Goal: Task Accomplishment & Management: Complete application form

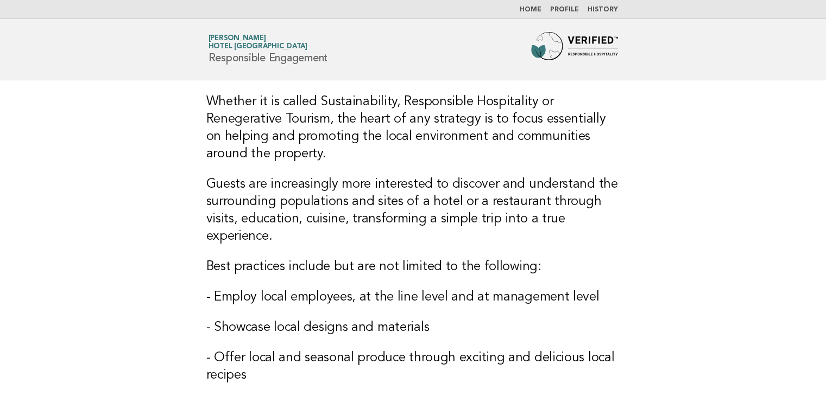
click at [533, 12] on link "Home" at bounding box center [531, 10] width 22 height 7
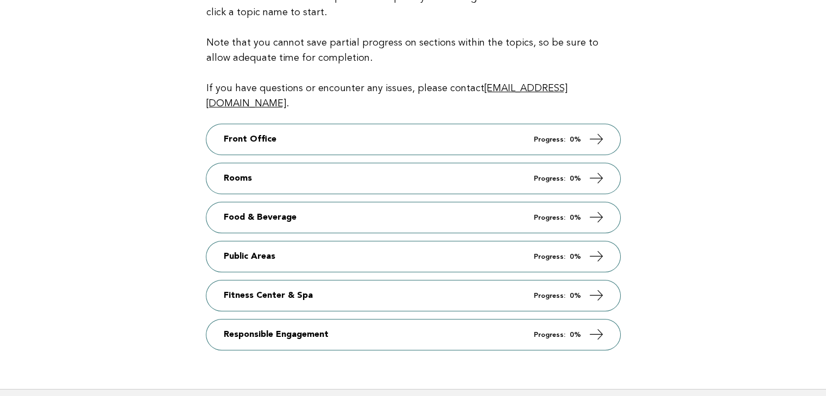
scroll to position [163, 0]
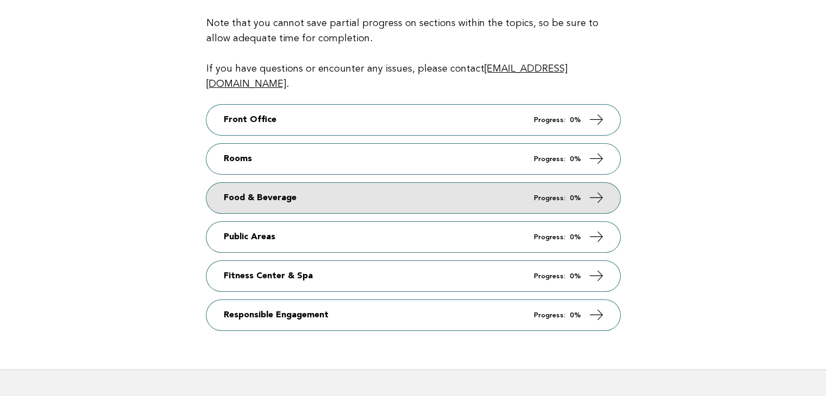
click at [337, 189] on link "Food & Beverage Progress: 0%" at bounding box center [413, 198] width 414 height 30
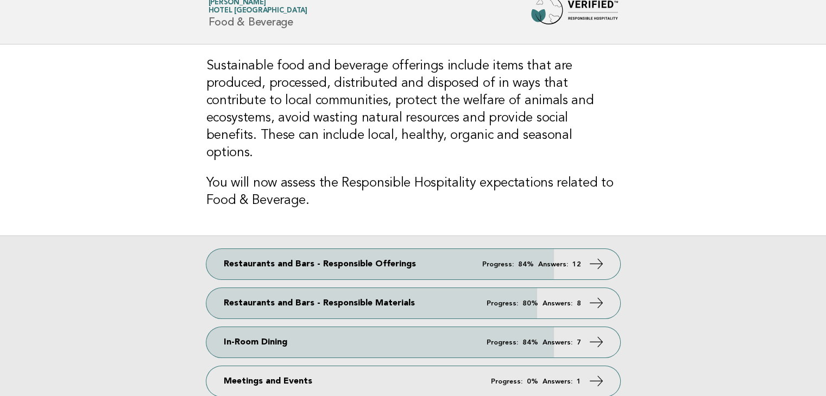
scroll to position [54, 0]
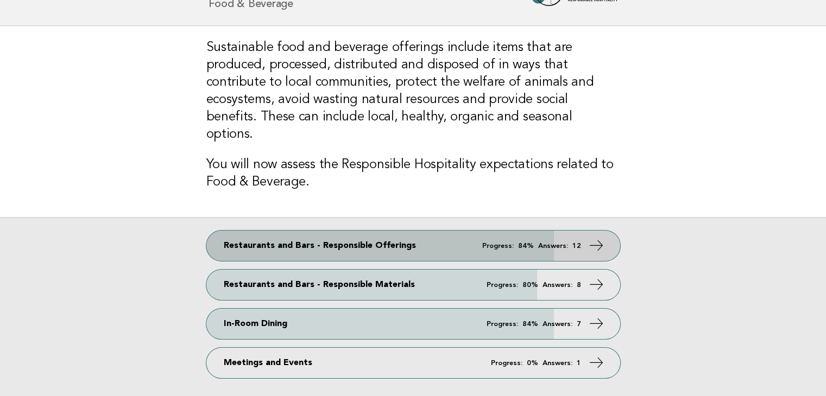
click at [342, 231] on link "Restaurants and Bars - Responsible Offerings Progress: 84% Answers: 12" at bounding box center [413, 246] width 414 height 30
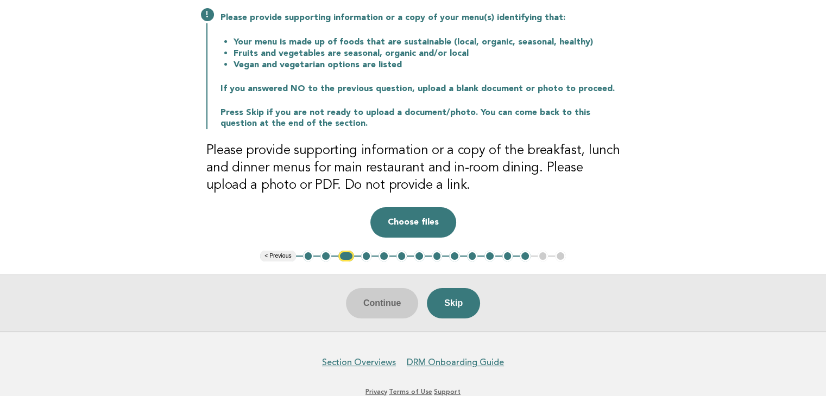
scroll to position [163, 0]
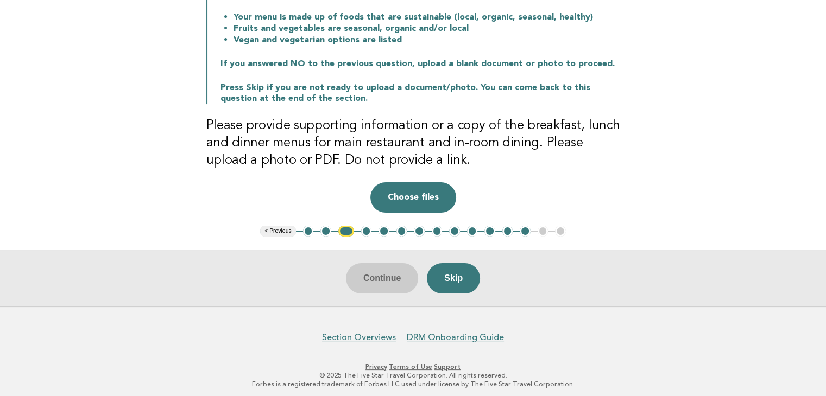
click at [328, 232] on button "2" at bounding box center [325, 231] width 11 height 11
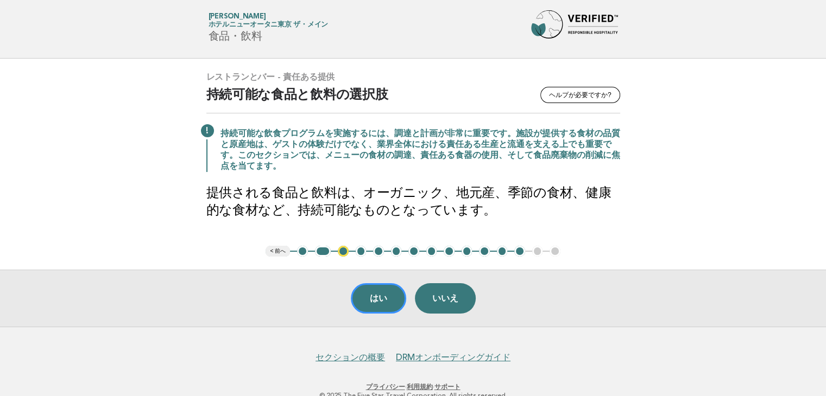
scroll to position [0, 0]
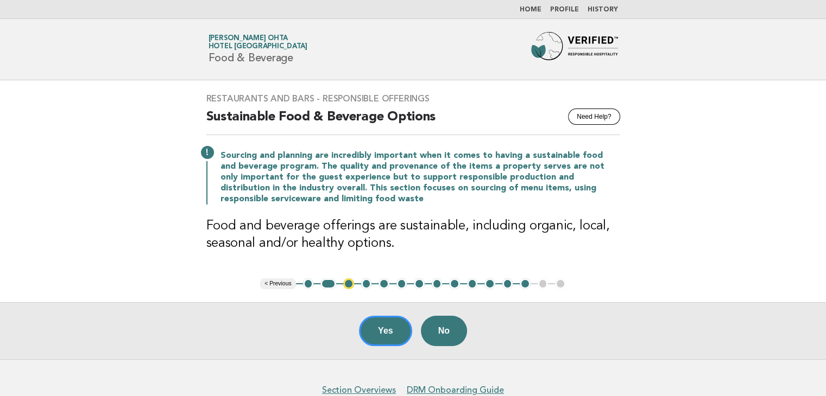
click at [346, 284] on button "3" at bounding box center [348, 284] width 11 height 11
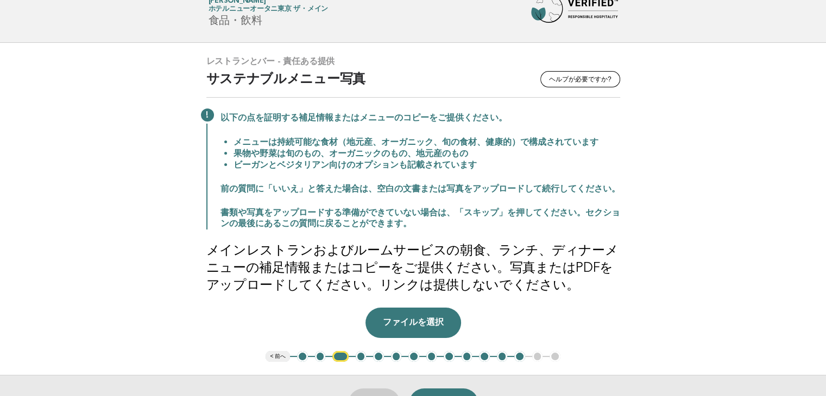
scroll to position [54, 0]
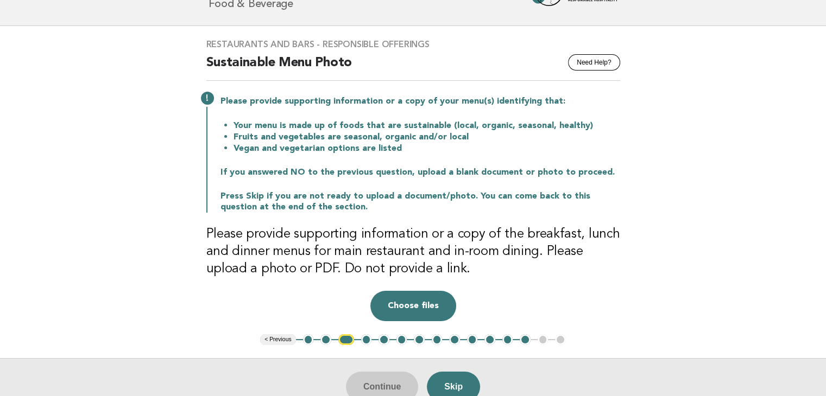
click at [370, 341] on button "4" at bounding box center [366, 339] width 11 height 11
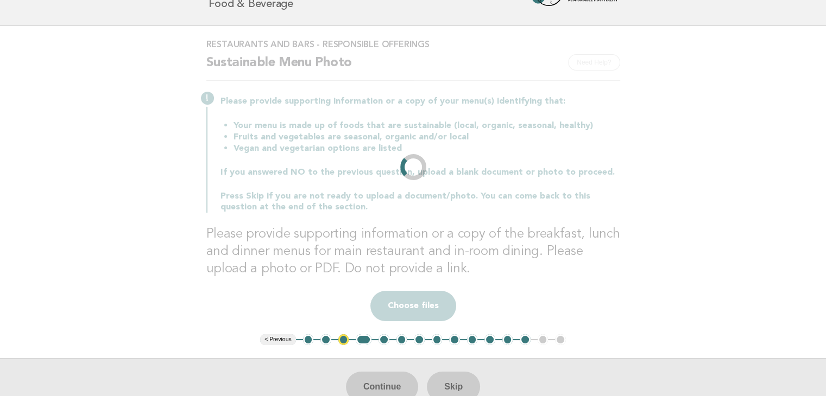
scroll to position [18, 0]
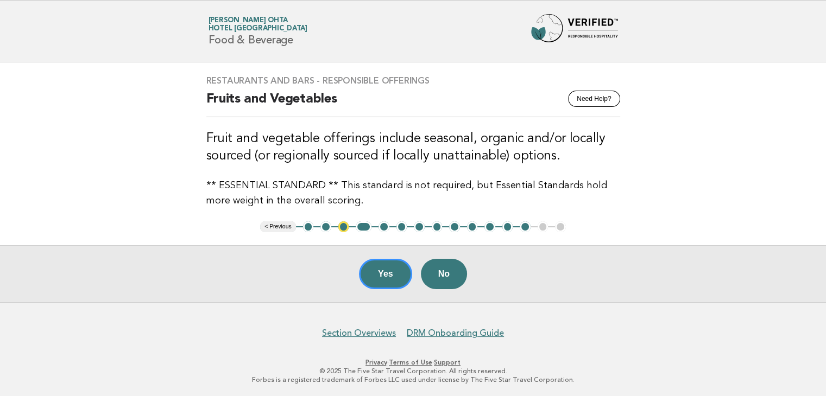
click at [381, 225] on button "5" at bounding box center [383, 227] width 11 height 11
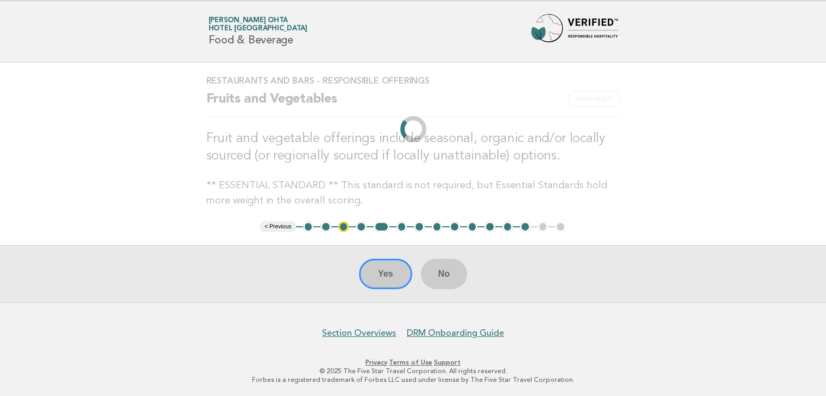
scroll to position [5, 0]
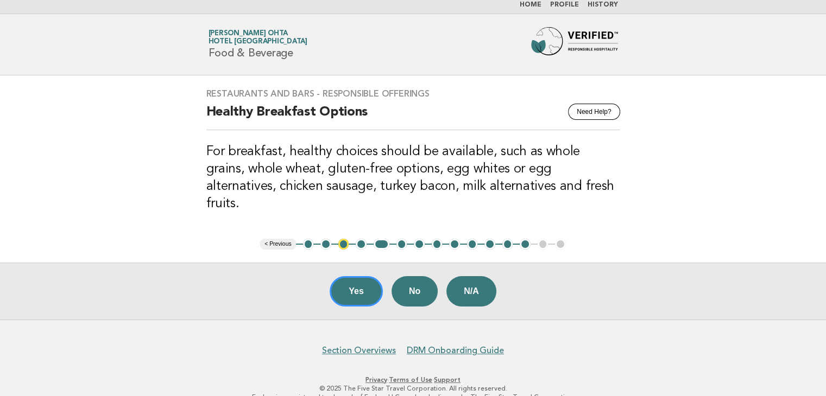
click at [404, 239] on button "6" at bounding box center [401, 244] width 11 height 11
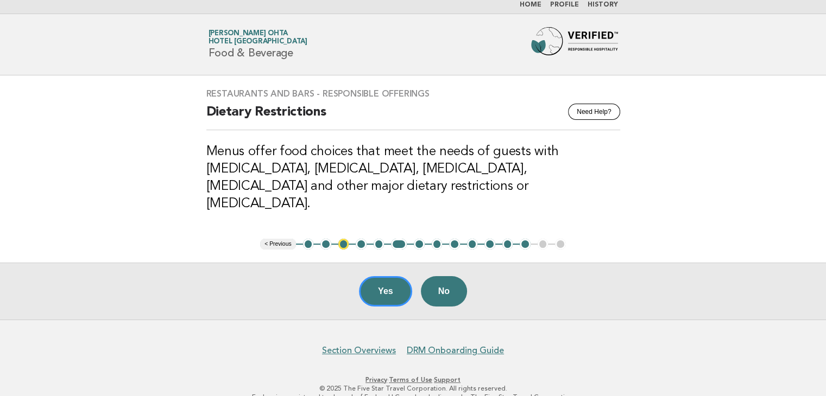
click at [421, 239] on button "7" at bounding box center [419, 244] width 11 height 11
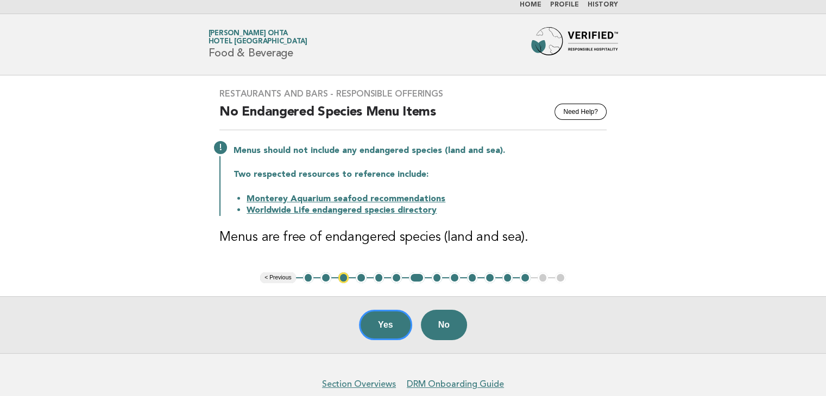
click at [434, 278] on button "8" at bounding box center [437, 278] width 11 height 11
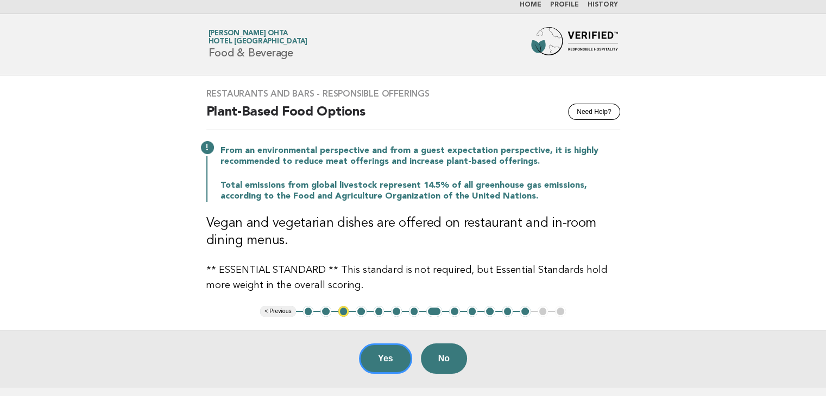
click at [457, 311] on button "9" at bounding box center [454, 311] width 11 height 11
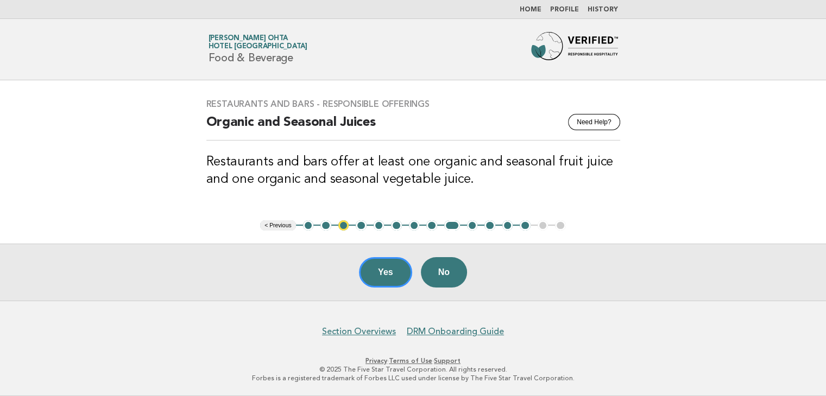
scroll to position [0, 0]
click at [476, 227] on button "10" at bounding box center [476, 225] width 11 height 11
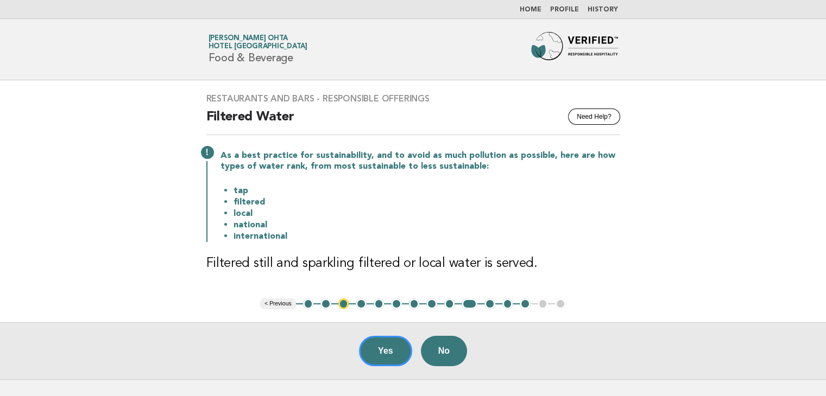
click at [714, 51] on header "Forbes Travel Guide Makiko Ohta Hotel New Otani Tokyo The Main Food & Beverage" at bounding box center [413, 49] width 826 height 61
click at [492, 305] on button "11" at bounding box center [489, 304] width 11 height 11
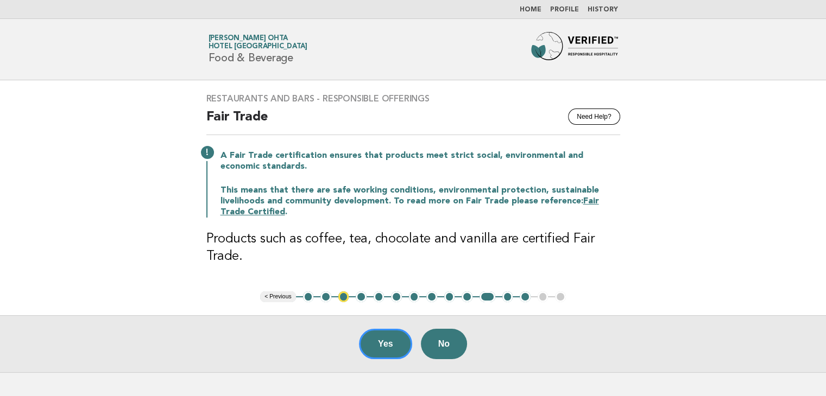
click at [506, 298] on button "12" at bounding box center [507, 297] width 11 height 11
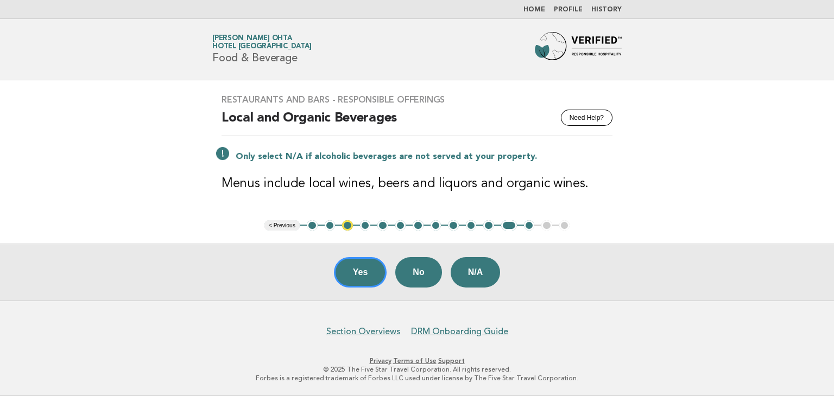
click at [526, 228] on button "13" at bounding box center [529, 225] width 11 height 11
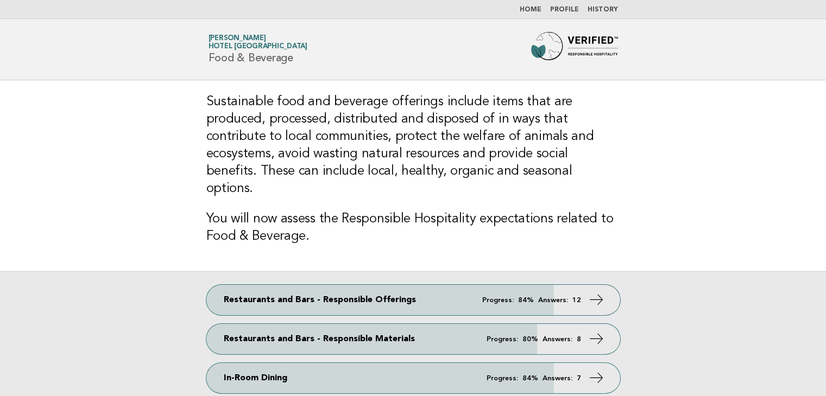
scroll to position [54, 0]
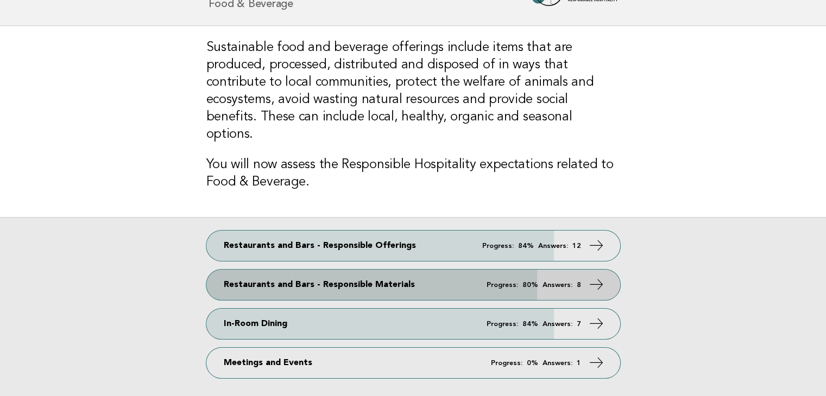
click at [295, 271] on link "Restaurants and Bars - Responsible Materials Progress: 80% Answers: 8" at bounding box center [413, 285] width 414 height 30
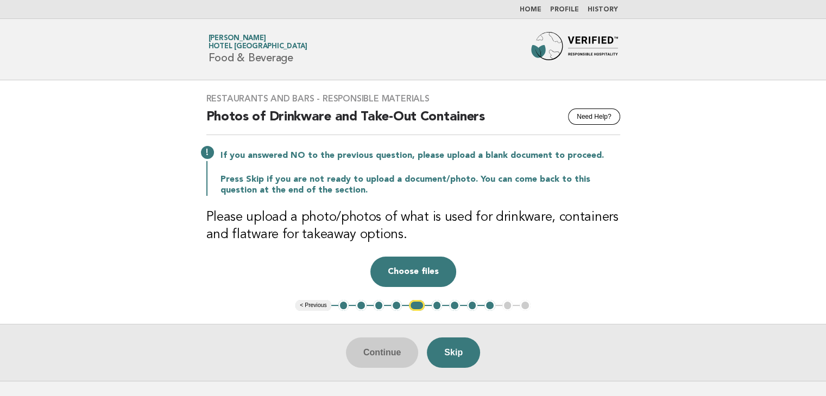
click at [356, 305] on button "2" at bounding box center [361, 305] width 11 height 11
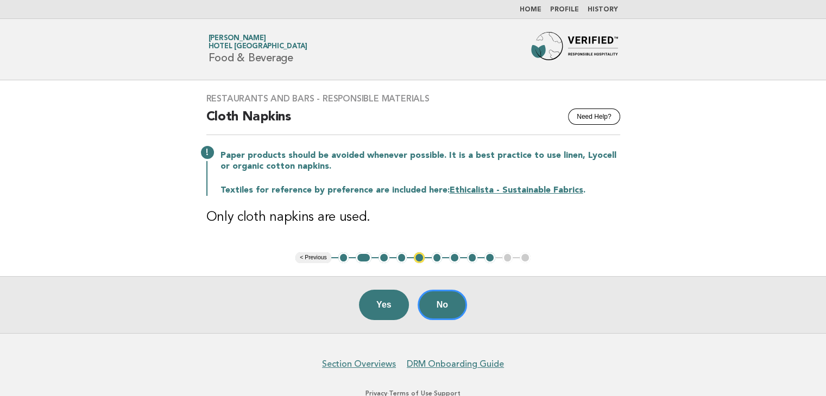
click at [712, 90] on main "Restaurants and Bars - Responsible Materials Need Help? Cloth Napkins Paper pro…" at bounding box center [413, 206] width 826 height 253
click at [738, 27] on header "Forbes Travel Guide Makiko Ohta Hotel New Otani Tokyo The Main Food & Beverage" at bounding box center [413, 49] width 826 height 61
click at [701, 44] on header "Forbes Travel Guide Makiko Ohta Hotel New Otani Tokyo The Main Food & Beverage" at bounding box center [413, 49] width 826 height 61
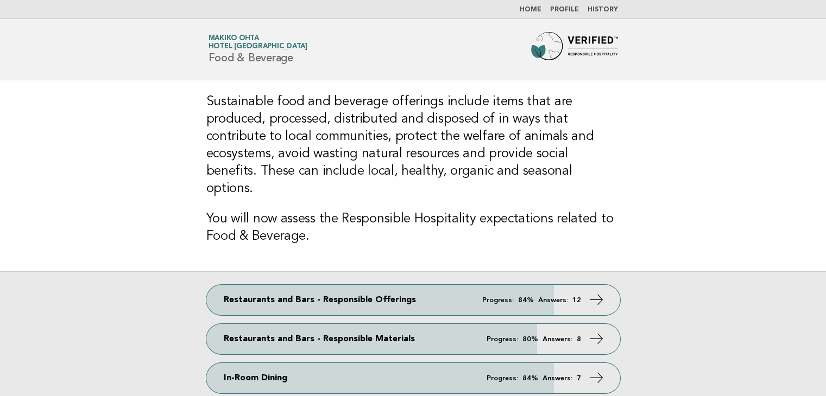
scroll to position [54, 0]
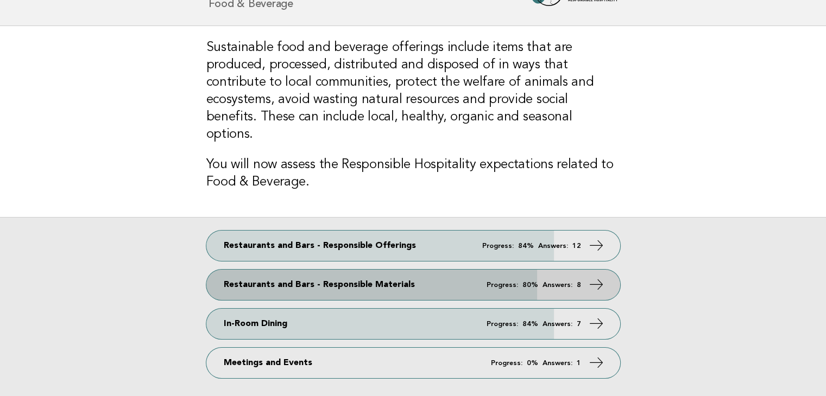
click at [320, 270] on link "Restaurants and Bars - Responsible Materials Progress: 80% Answers: 8" at bounding box center [413, 285] width 414 height 30
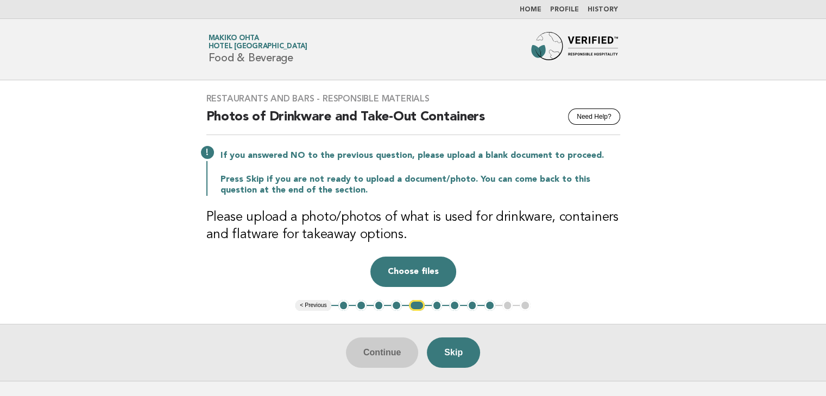
click at [363, 303] on button "2" at bounding box center [361, 305] width 11 height 11
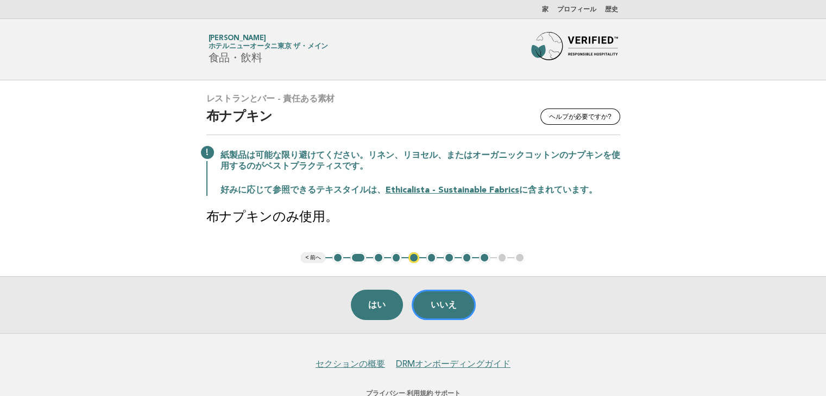
click at [684, 185] on main "レストランとバー - 責任ある素材 ヘルプが必要ですか? 布ナプキン 紙製品は可能な限り避けてください。リネン、リヨセル、またはオーガニックコットンのナプキン…" at bounding box center [413, 206] width 826 height 253
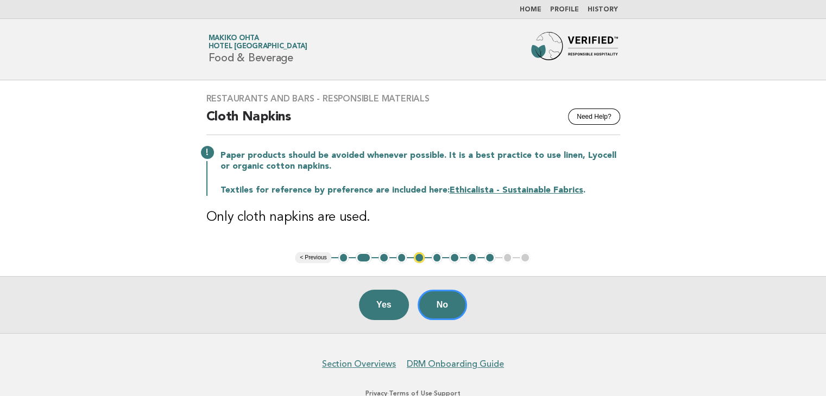
click at [383, 257] on button "3" at bounding box center [383, 257] width 11 height 11
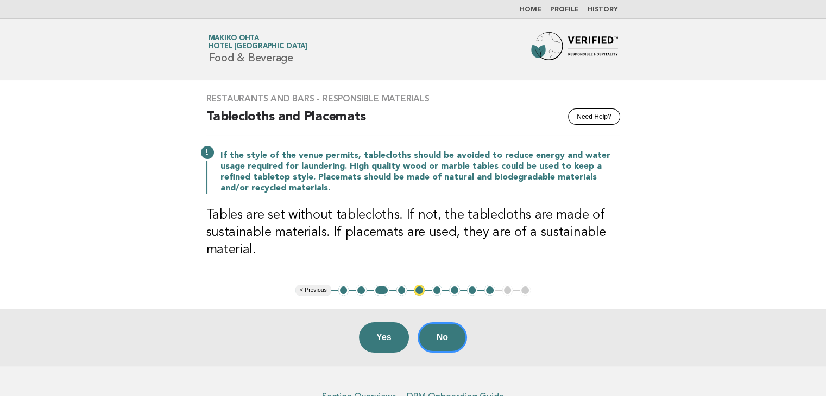
click at [400, 290] on button "4" at bounding box center [401, 290] width 11 height 11
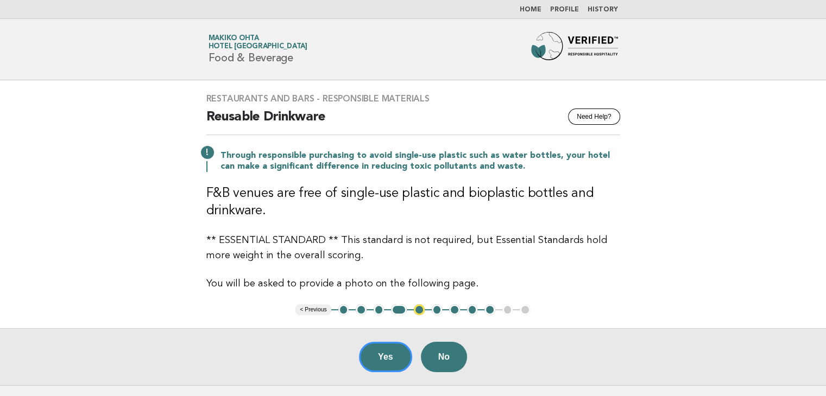
click at [421, 309] on button "5" at bounding box center [419, 310] width 11 height 11
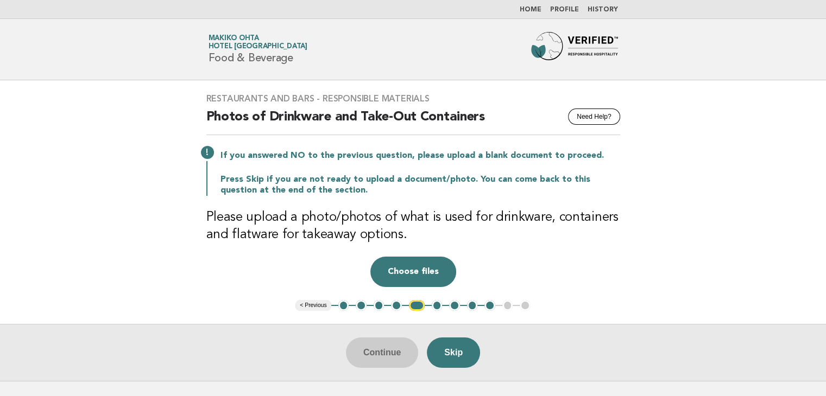
click at [436, 305] on button "6" at bounding box center [437, 305] width 11 height 11
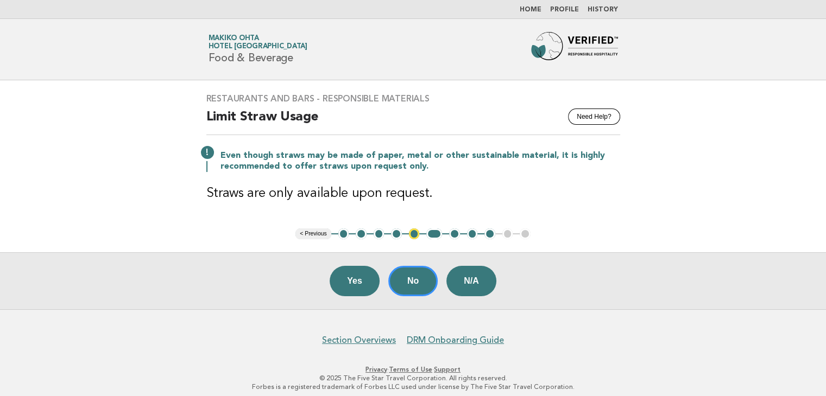
click at [458, 233] on button "7" at bounding box center [454, 234] width 11 height 11
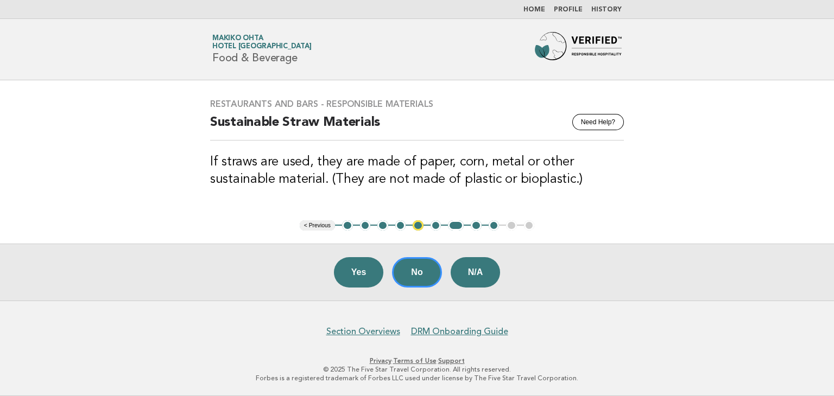
click at [476, 228] on button "8" at bounding box center [476, 225] width 11 height 11
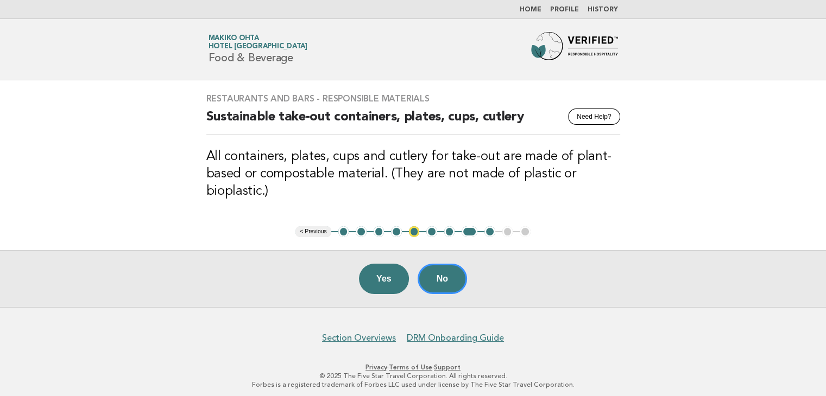
click at [489, 230] on button "9" at bounding box center [489, 231] width 11 height 11
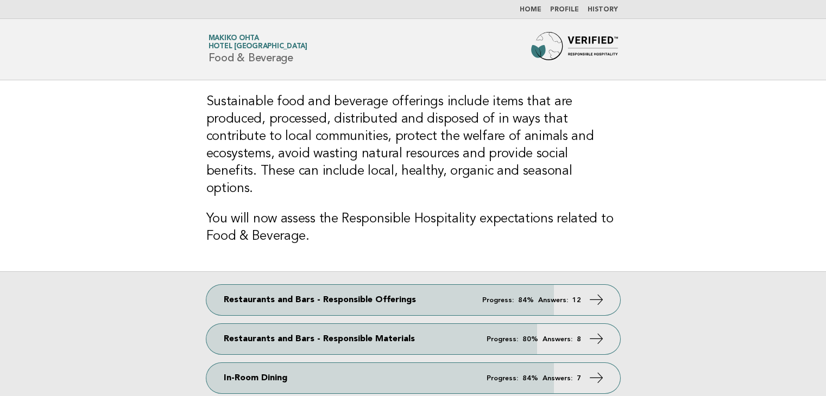
scroll to position [54, 0]
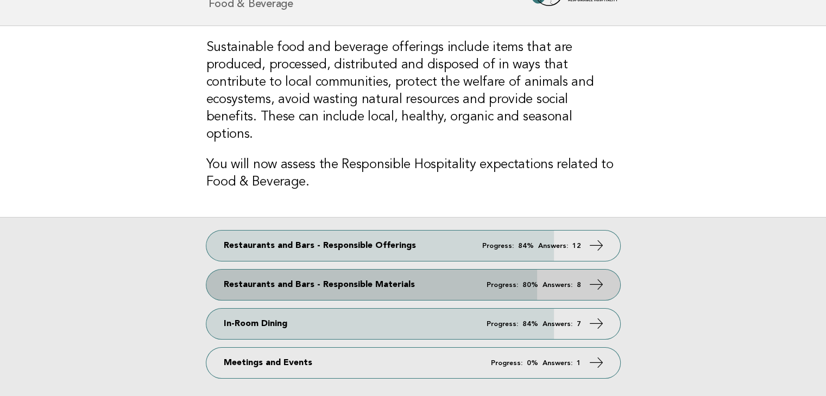
click at [300, 271] on link "Restaurants and Bars - Responsible Materials Progress: 80% Answers: 8" at bounding box center [413, 285] width 414 height 30
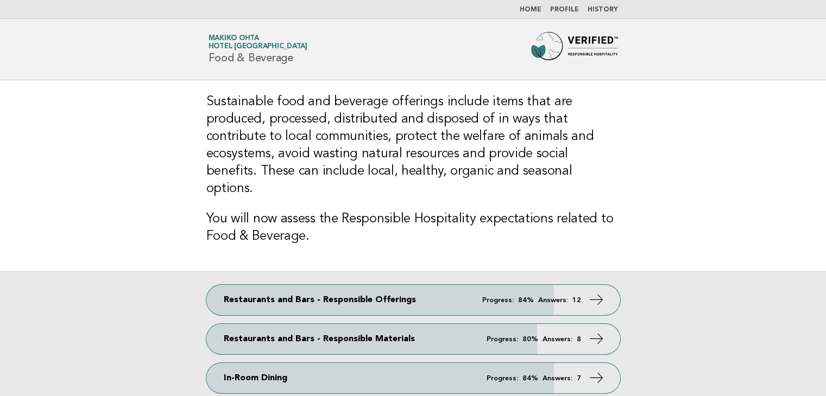
scroll to position [54, 0]
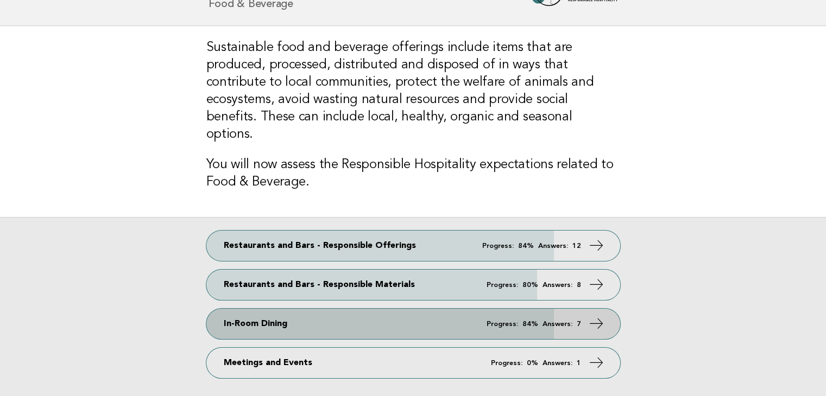
click at [231, 311] on link "In-Room Dining Progress: 84% Answers: 7" at bounding box center [413, 324] width 414 height 30
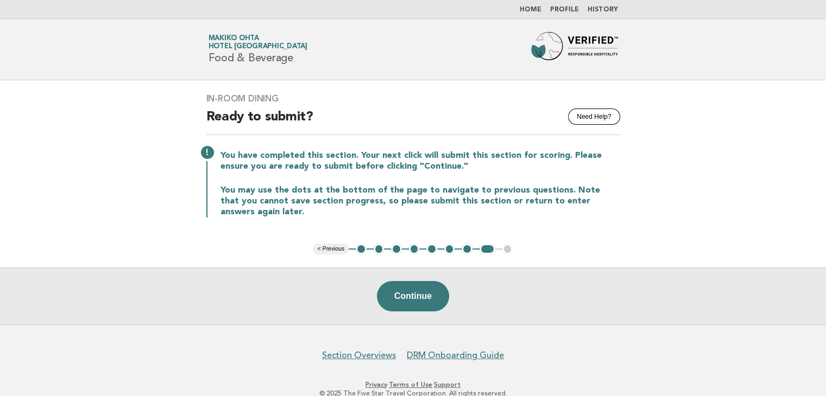
click at [378, 250] on button "2" at bounding box center [379, 249] width 11 height 11
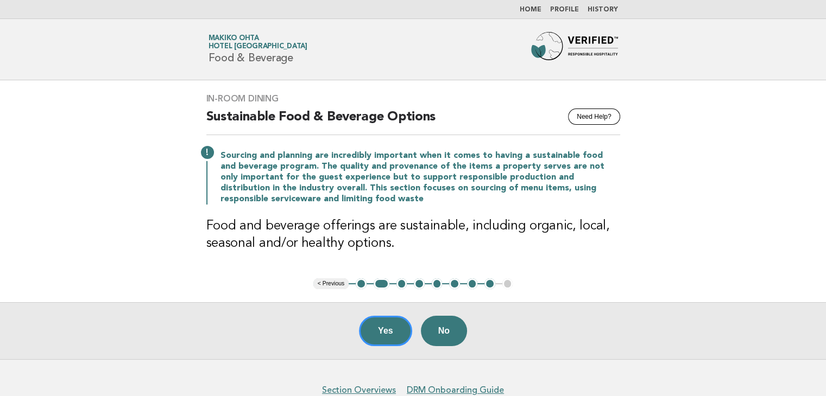
click at [404, 284] on button "3" at bounding box center [401, 284] width 11 height 11
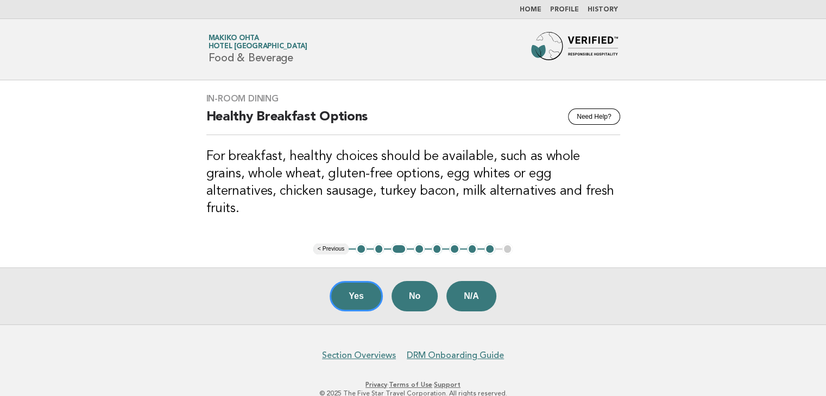
click at [419, 244] on button "4" at bounding box center [419, 249] width 11 height 11
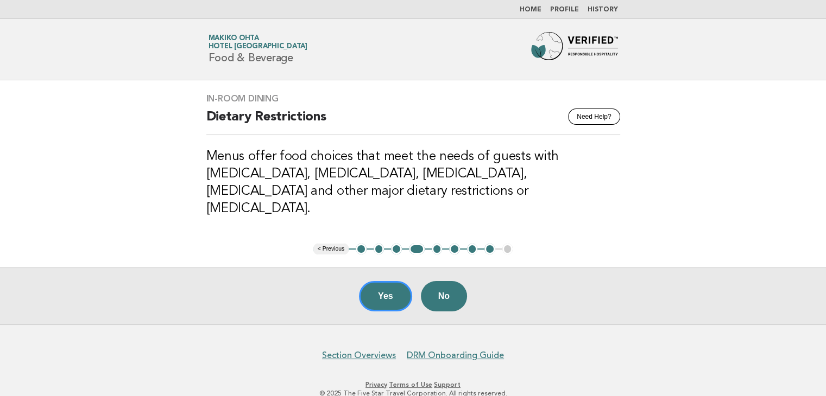
click at [640, 157] on main "In-Room Dining Need Help? Dietary Restrictions Menus offer food choices that me…" at bounding box center [413, 202] width 826 height 244
click at [438, 244] on button "5" at bounding box center [437, 249] width 11 height 11
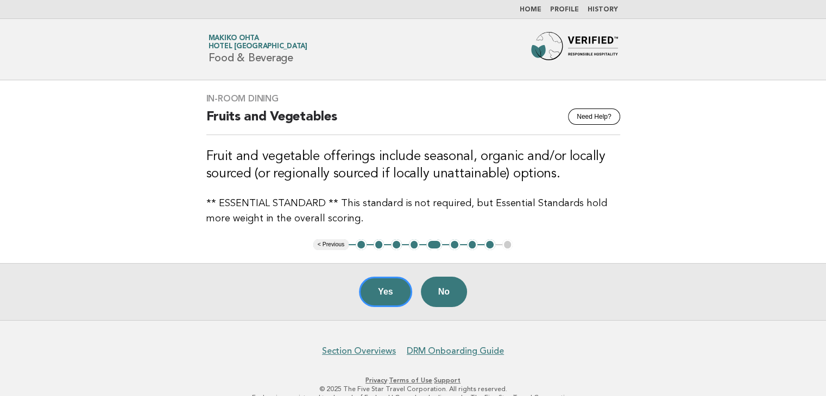
click at [455, 248] on button "6" at bounding box center [454, 244] width 11 height 11
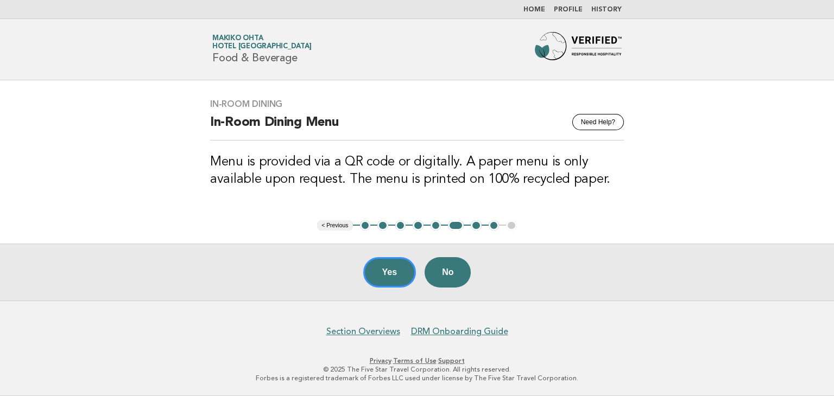
click at [416, 226] on button "4" at bounding box center [418, 225] width 11 height 11
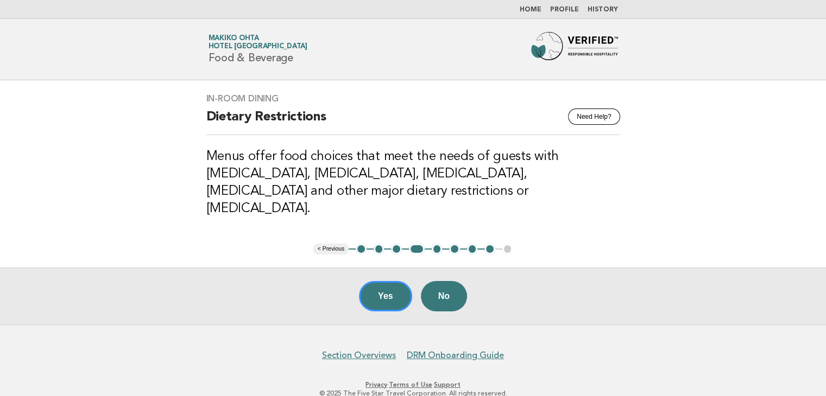
click at [396, 244] on button "3" at bounding box center [396, 249] width 11 height 11
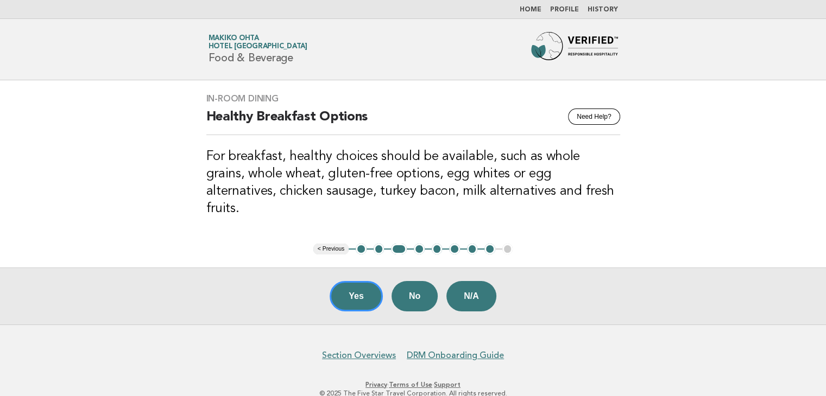
click at [375, 244] on button "2" at bounding box center [379, 249] width 11 height 11
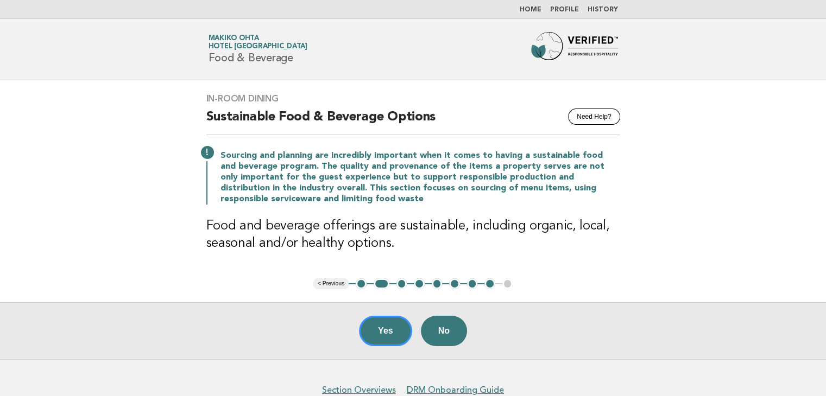
click at [404, 286] on button "3" at bounding box center [401, 284] width 11 height 11
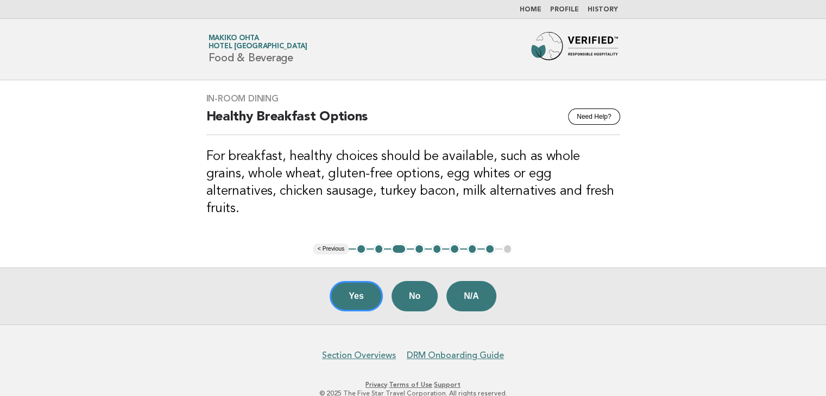
click at [420, 244] on button "4" at bounding box center [419, 249] width 11 height 11
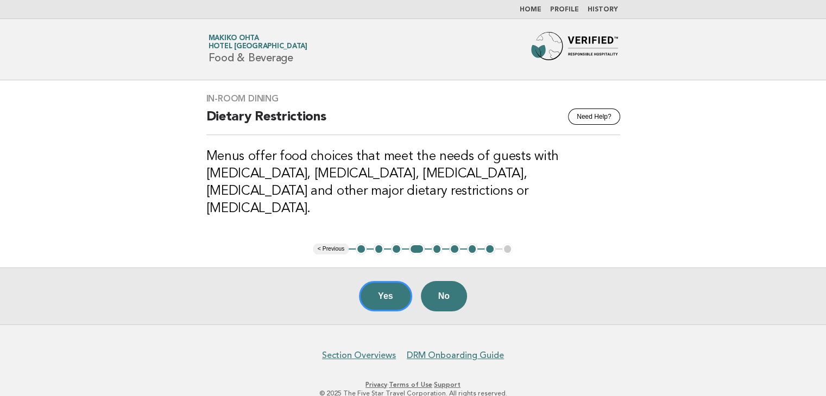
click at [434, 244] on button "5" at bounding box center [437, 249] width 11 height 11
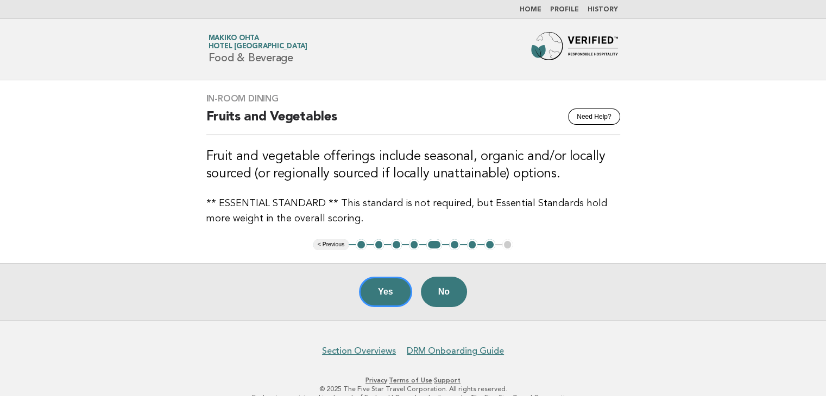
click at [490, 243] on button "8" at bounding box center [489, 244] width 11 height 11
click at [490, 246] on button "8" at bounding box center [489, 244] width 11 height 11
click at [470, 107] on div "In-Room Dining Need Help? Fruits and Vegetables Fruit and vegetable offerings i…" at bounding box center [413, 159] width 440 height 159
click at [488, 246] on button "8" at bounding box center [489, 244] width 11 height 11
click at [473, 246] on button "7" at bounding box center [472, 244] width 11 height 11
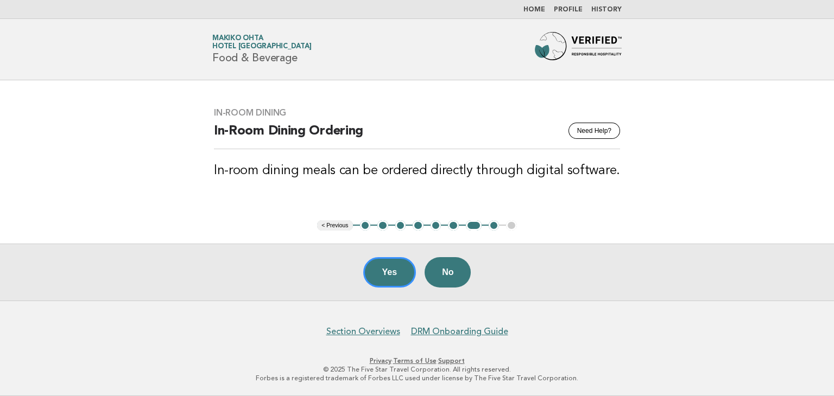
click at [493, 221] on button "8" at bounding box center [494, 225] width 11 height 11
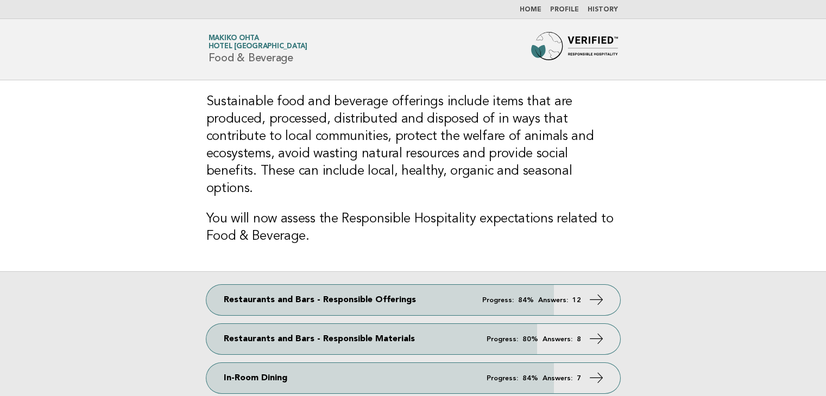
scroll to position [54, 0]
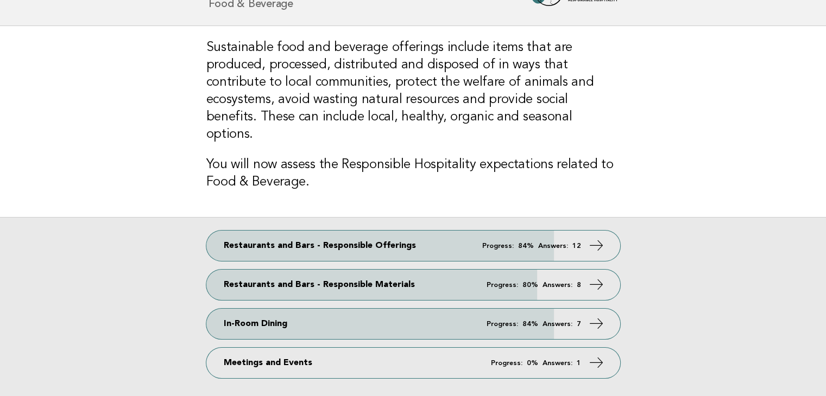
click at [657, 320] on div "Restaurants and Bars - Responsible Offerings Progress: 84% Answers: 12 Restaura…" at bounding box center [413, 310] width 826 height 187
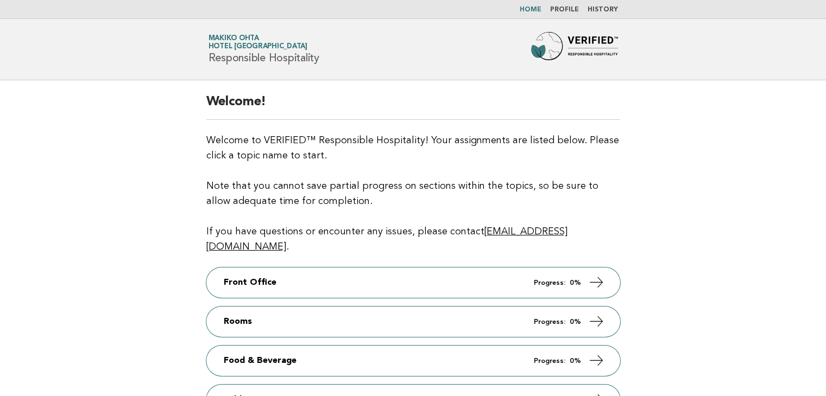
scroll to position [163, 0]
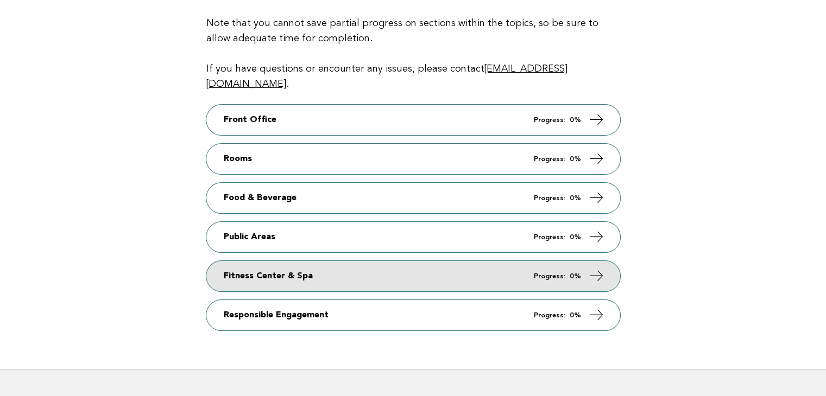
click at [247, 261] on link "Fitness Center & Spa Progress: 0%" at bounding box center [413, 276] width 414 height 30
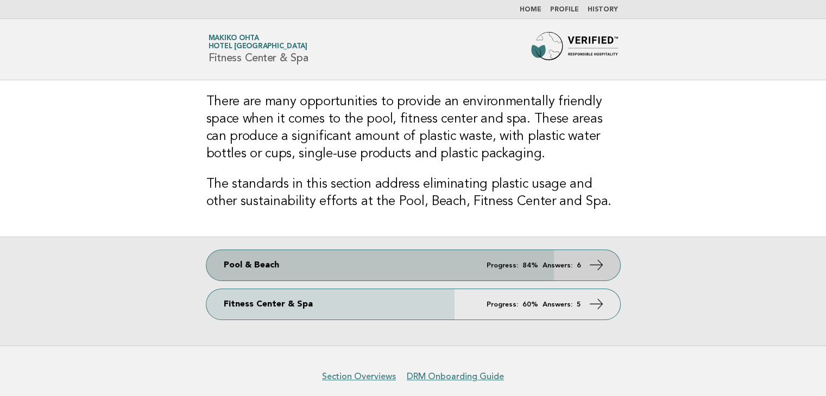
click at [439, 268] on link "Pool & Beach Progress: 84% Answers: 6" at bounding box center [413, 265] width 414 height 30
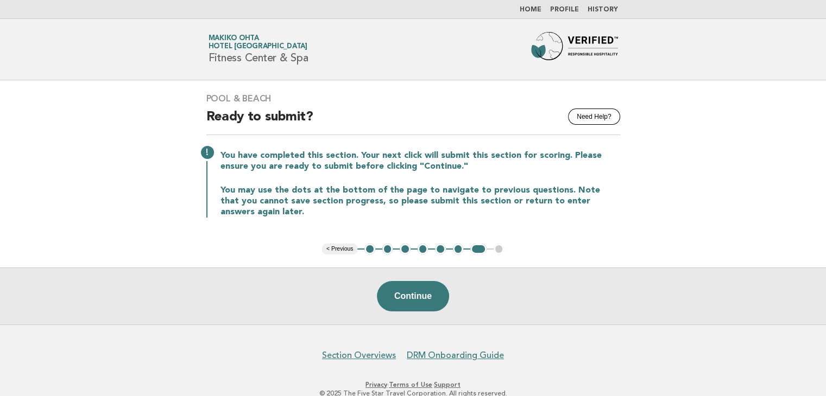
click at [387, 252] on button "2" at bounding box center [387, 249] width 11 height 11
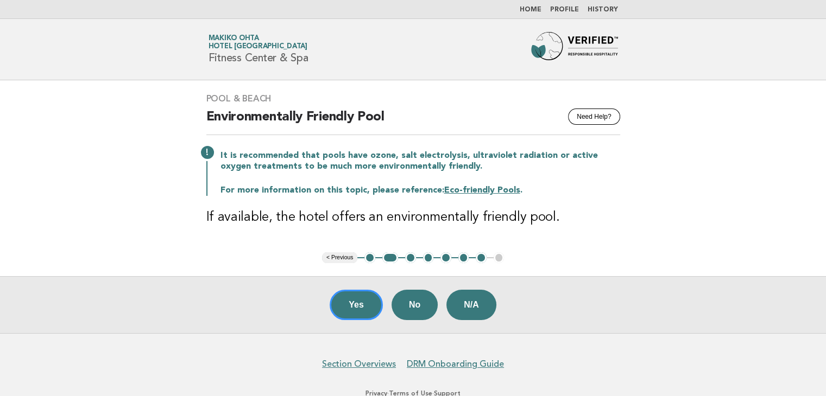
click at [409, 258] on button "3" at bounding box center [410, 257] width 11 height 11
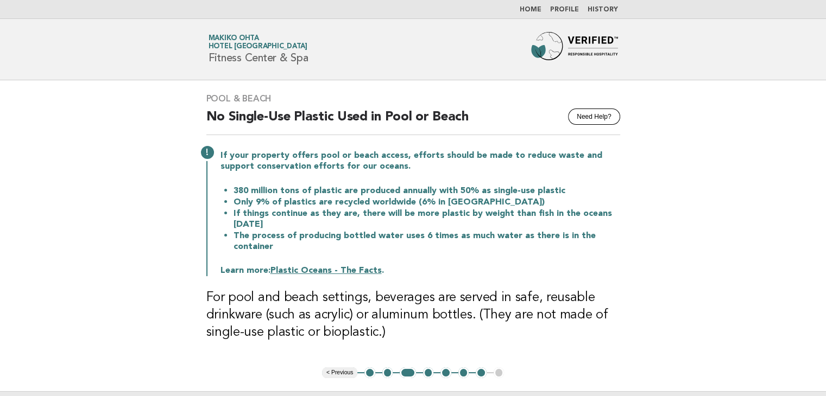
click at [430, 372] on button "4" at bounding box center [428, 373] width 11 height 11
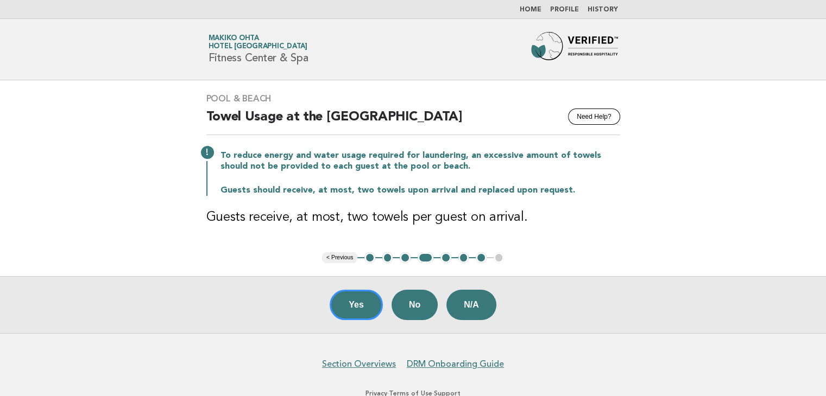
click at [447, 258] on button "5" at bounding box center [445, 257] width 11 height 11
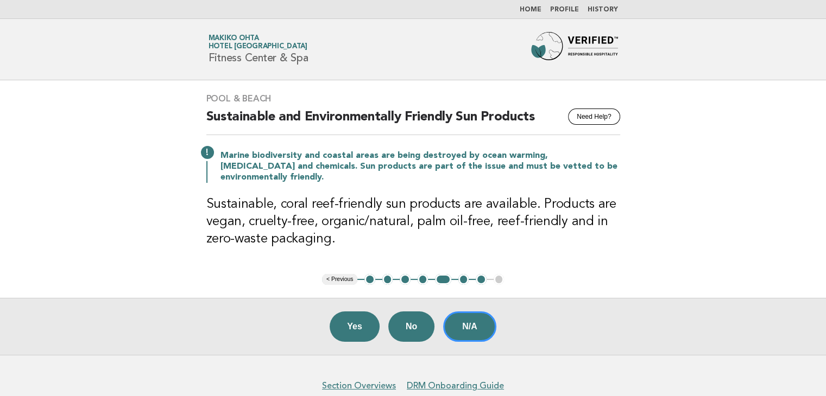
click at [461, 278] on button "6" at bounding box center [463, 279] width 11 height 11
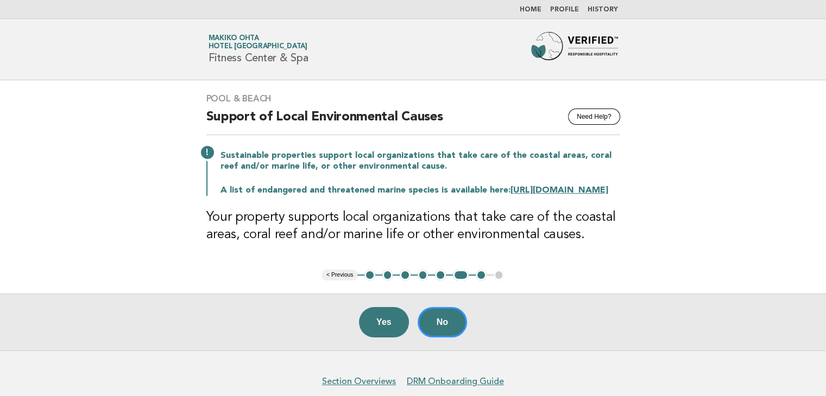
click at [478, 281] on button "7" at bounding box center [481, 275] width 11 height 11
click at [480, 281] on button "7" at bounding box center [481, 275] width 11 height 11
click at [481, 281] on button "7" at bounding box center [481, 275] width 11 height 11
click at [479, 281] on button "7" at bounding box center [481, 275] width 11 height 11
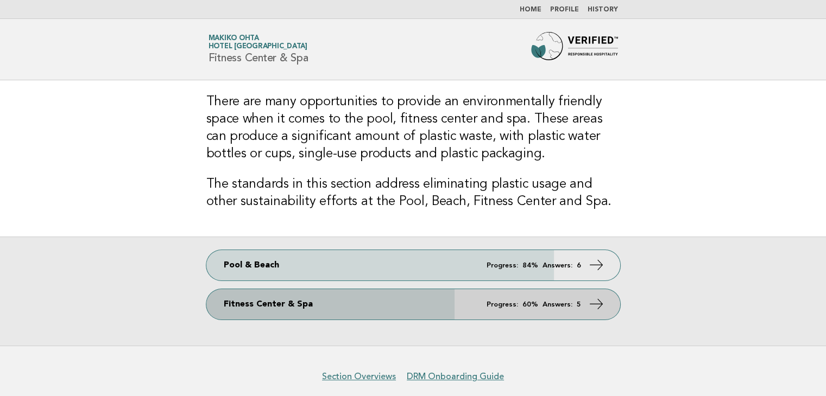
click at [271, 307] on link "Fitness Center & Spa Progress: 60% Answers: 5" at bounding box center [413, 304] width 414 height 30
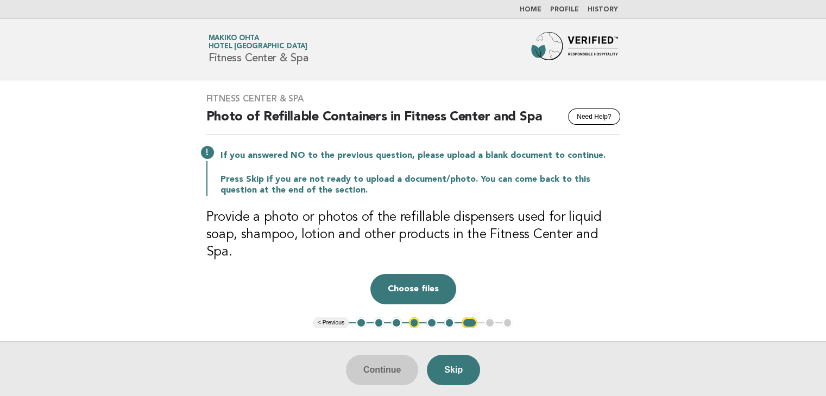
click at [379, 318] on button "2" at bounding box center [379, 323] width 11 height 11
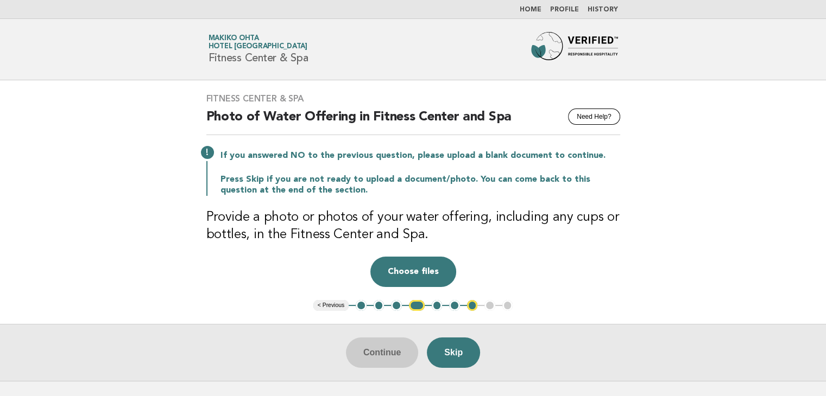
click at [380, 304] on button "2" at bounding box center [379, 305] width 11 height 11
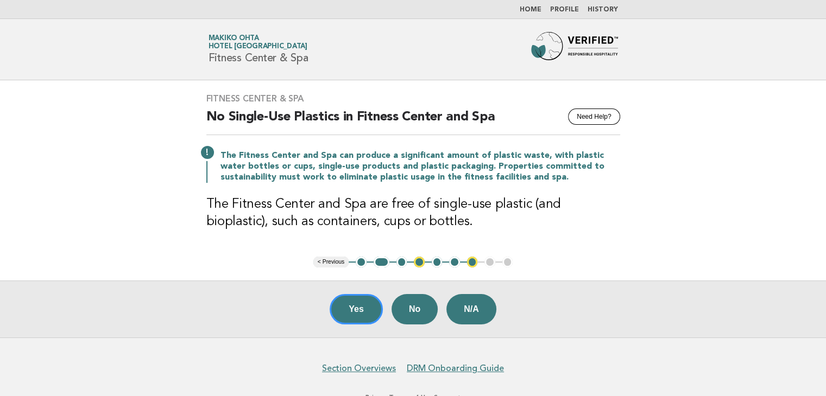
click at [402, 263] on button "3" at bounding box center [401, 262] width 11 height 11
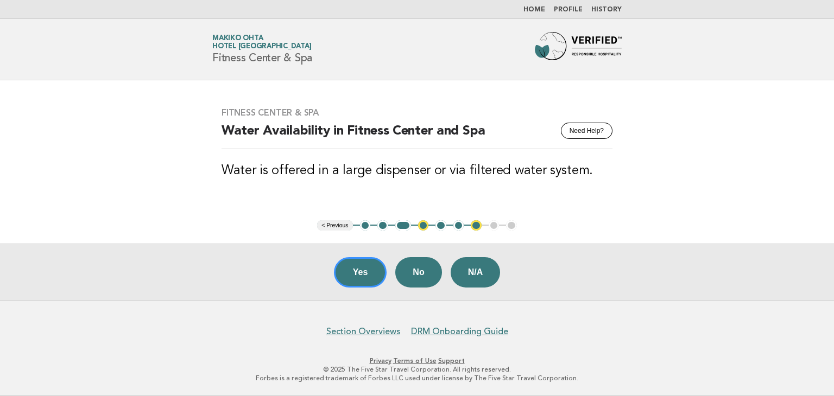
click at [423, 225] on button "4" at bounding box center [423, 225] width 11 height 11
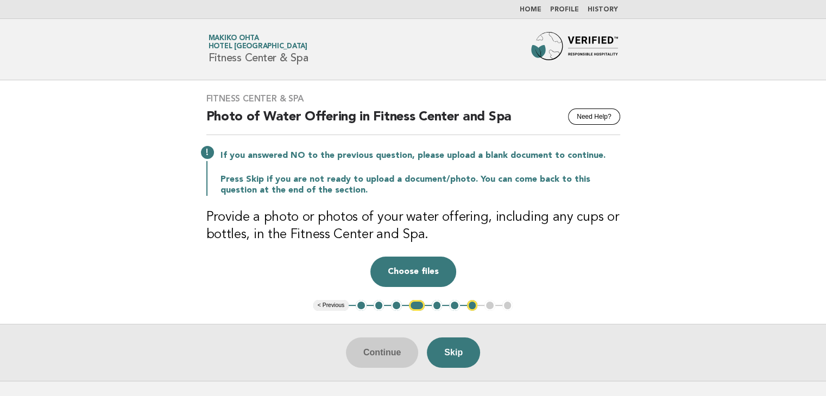
click at [435, 303] on button "5" at bounding box center [437, 305] width 11 height 11
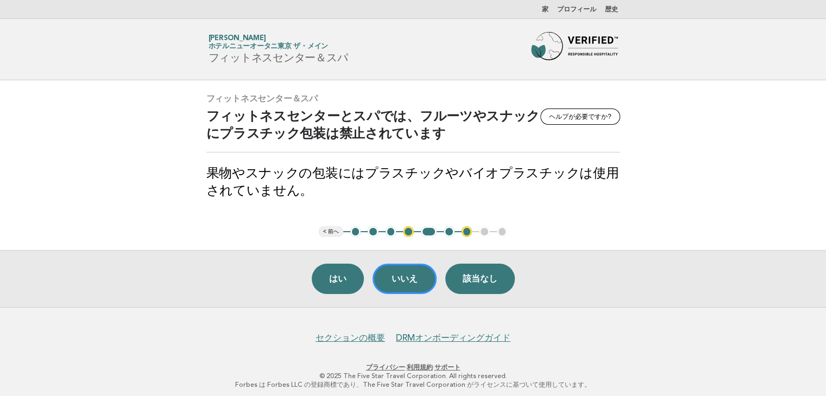
click at [393, 231] on font "3" at bounding box center [391, 231] width 4 height 8
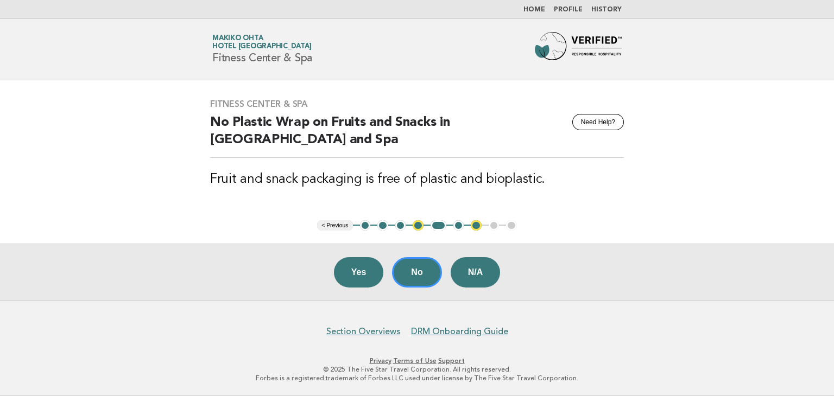
click at [401, 226] on button "3" at bounding box center [400, 225] width 11 height 11
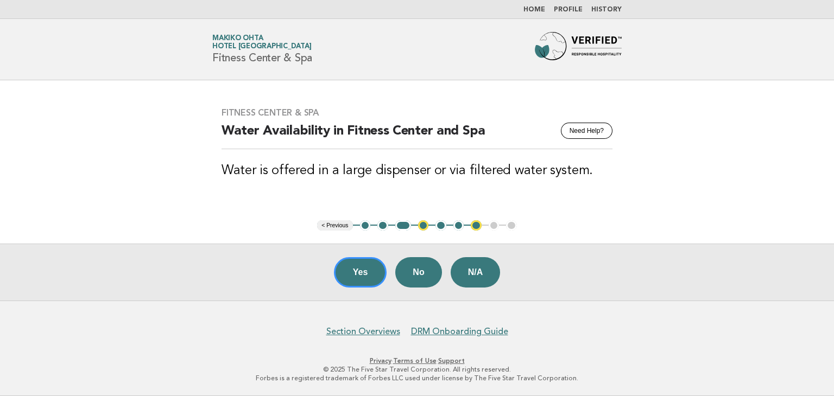
click at [441, 229] on button "5" at bounding box center [440, 225] width 11 height 11
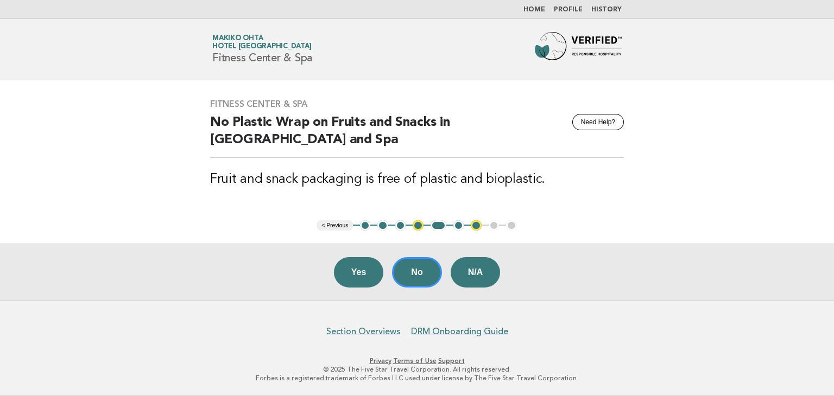
click at [460, 228] on button "6" at bounding box center [458, 225] width 11 height 11
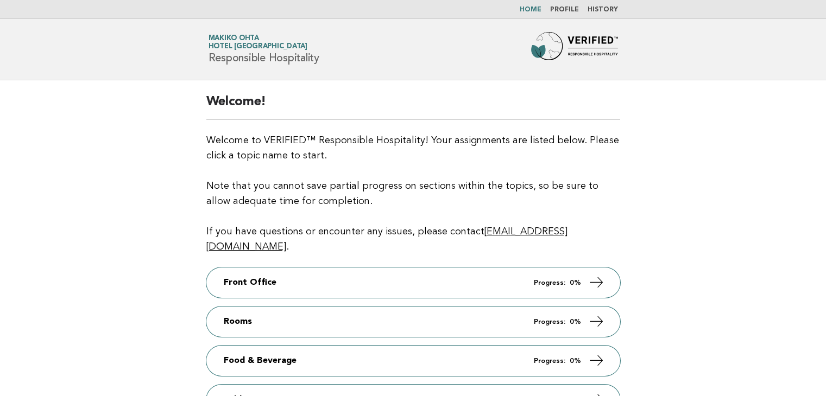
scroll to position [163, 0]
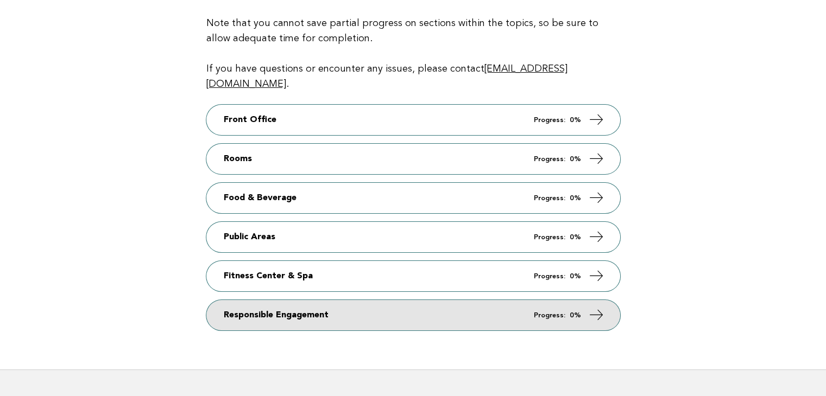
click at [256, 308] on link "Responsible Engagement Progress: 0%" at bounding box center [413, 315] width 414 height 30
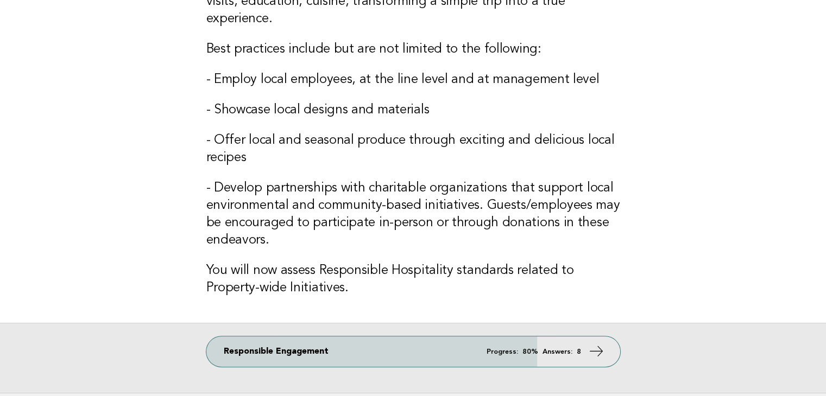
scroll to position [271, 0]
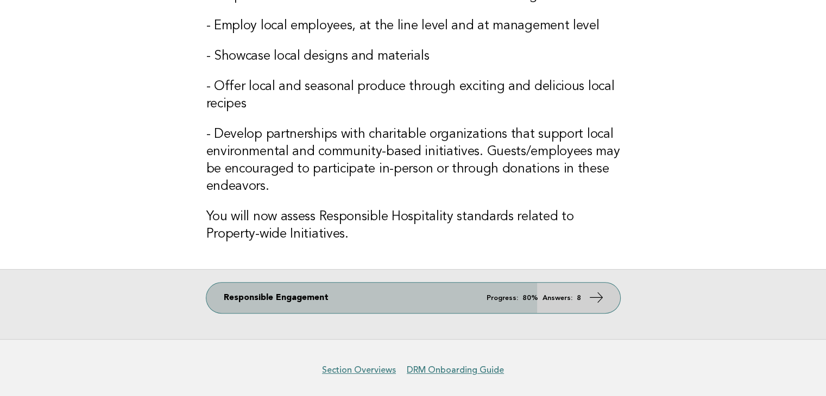
click at [391, 298] on link "Responsible Engagement Progress: 80% Answers: 8" at bounding box center [413, 298] width 414 height 30
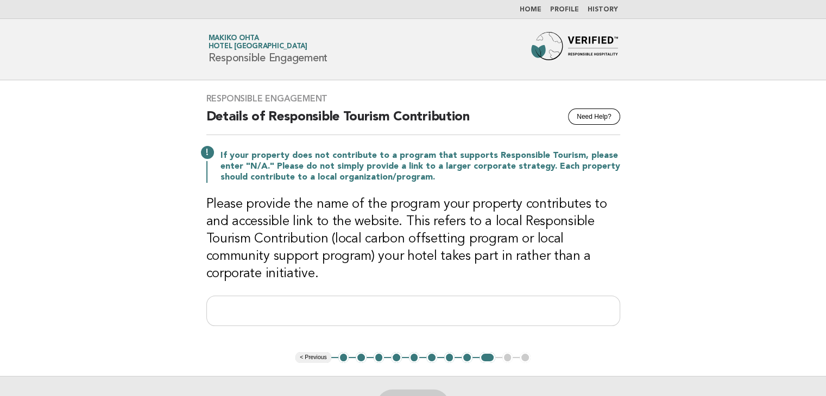
scroll to position [54, 0]
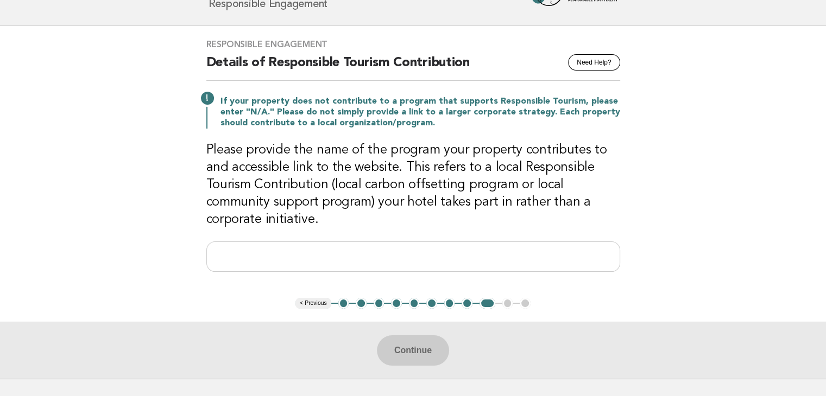
click at [361, 301] on button "2" at bounding box center [361, 303] width 11 height 11
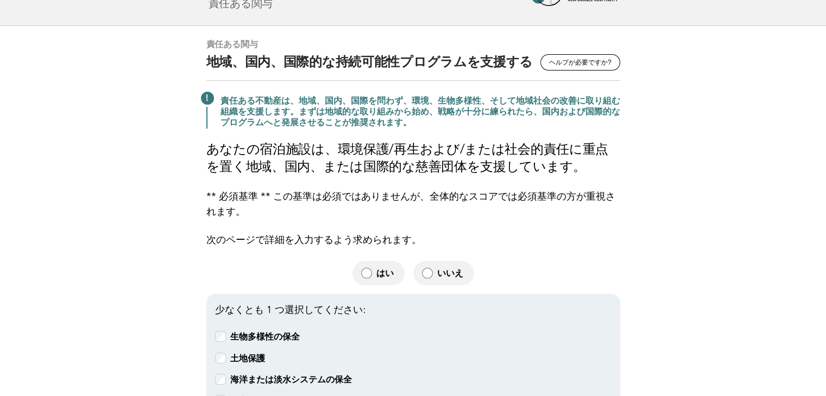
click at [696, 173] on main "責任ある関与 ヘルプが必要ですか? 地域、国内、国際的な持続可能性プログラムを支援する 責任ある不動産は、地域、国内、国際を問わず、環境、生物多様性、そして地…" at bounding box center [413, 326] width 826 height 600
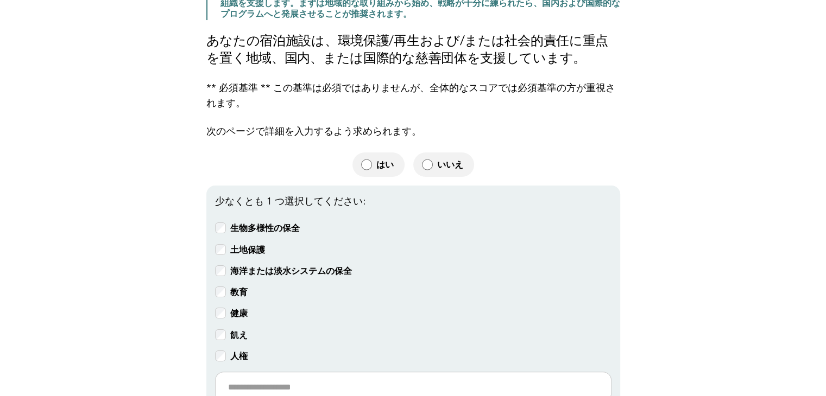
scroll to position [180, 0]
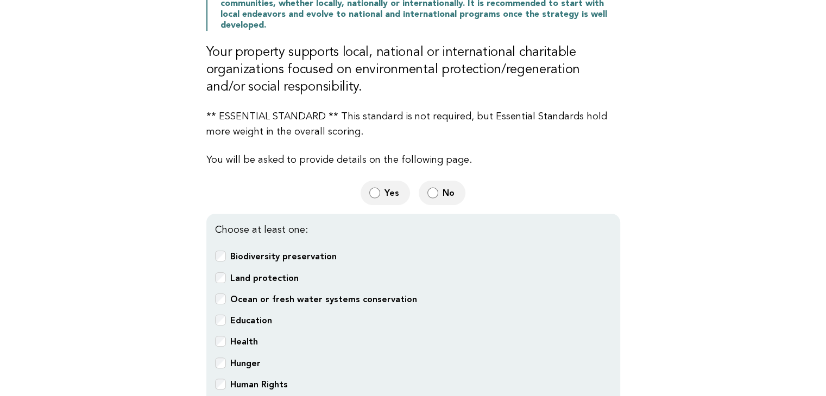
click at [707, 130] on main "Responsible Engagement Need Help? Support Local, National and International Sus…" at bounding box center [413, 223] width 826 height 646
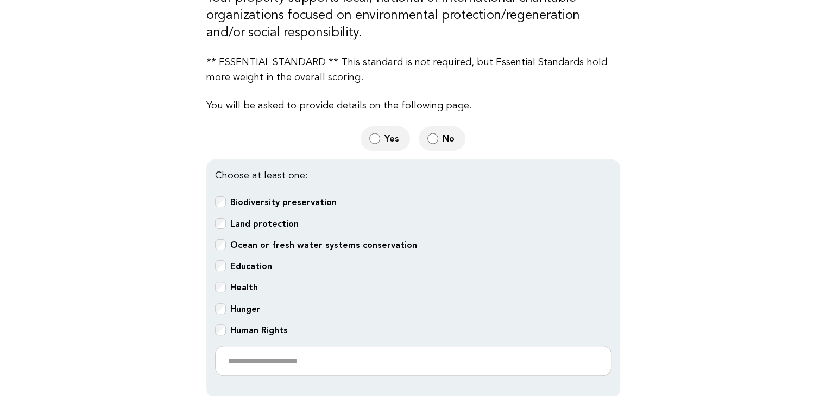
scroll to position [206, 0]
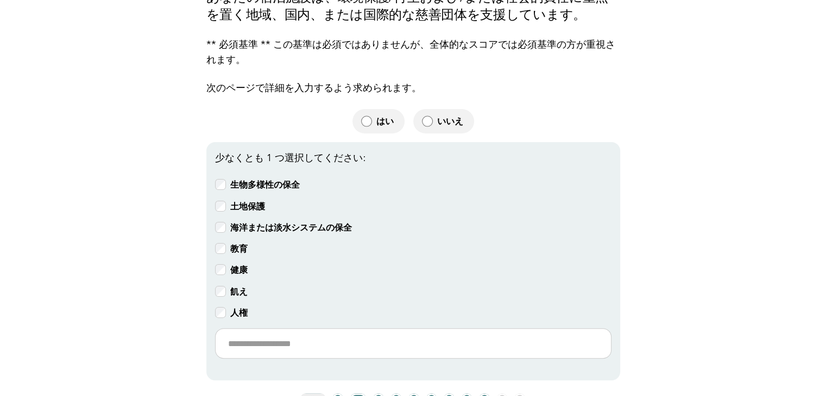
click at [681, 122] on main "責任ある関与 ヘルプが必要ですか? 地域、国内、国際的な持続可能性プログラムを支援する 責任ある不動産は、地域、国内、国際を問わず、環境、生物多様性、そして地…" at bounding box center [413, 174] width 826 height 600
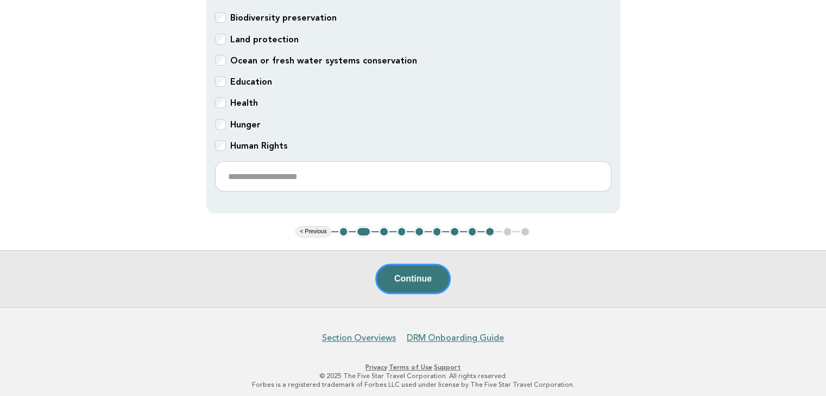
scroll to position [420, 0]
click at [383, 228] on button "3" at bounding box center [383, 231] width 11 height 11
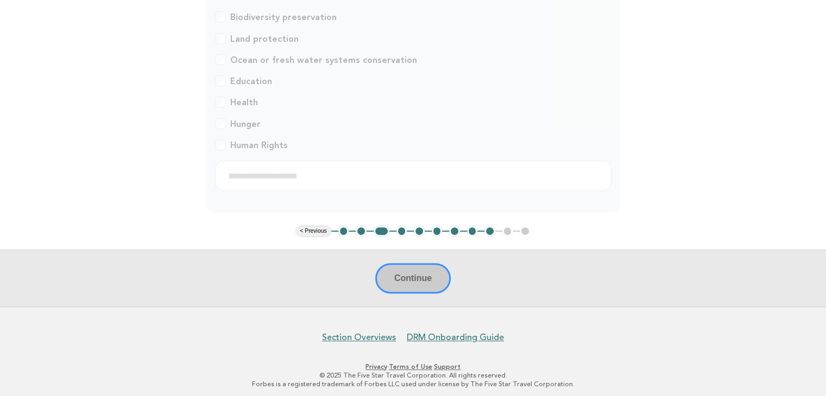
scroll to position [109, 0]
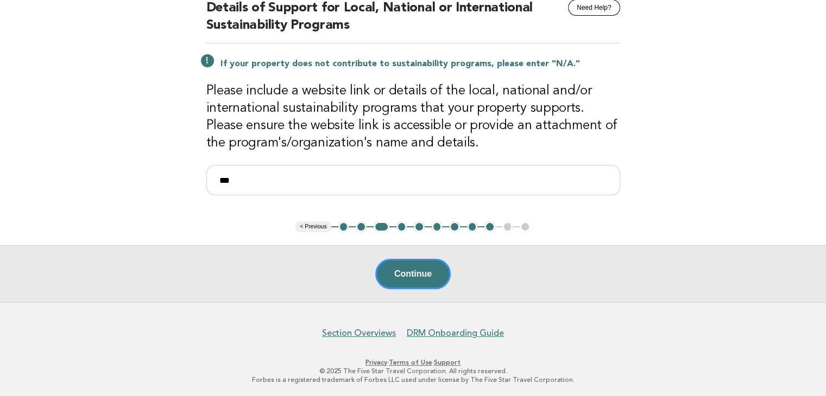
click at [405, 229] on button "4" at bounding box center [401, 227] width 11 height 11
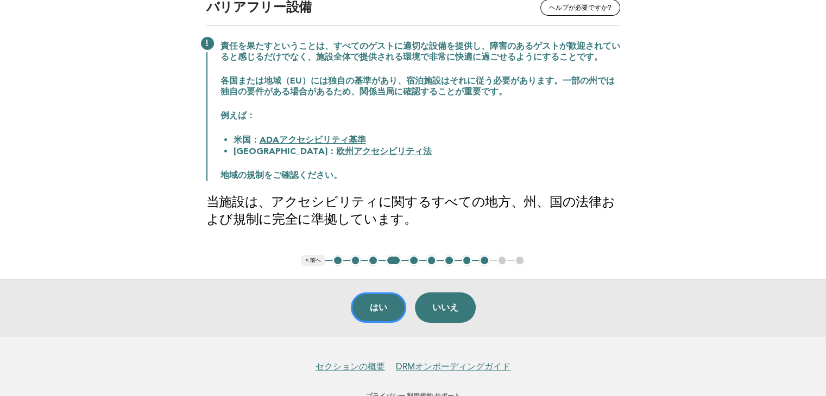
scroll to position [55, 0]
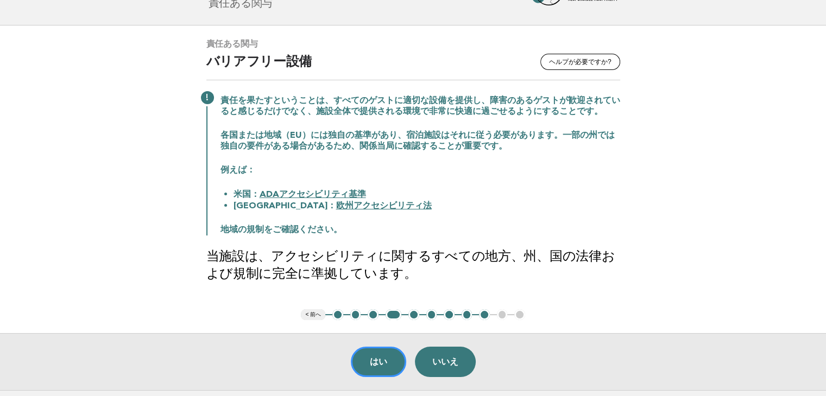
click at [666, 191] on main "責任ある関与 ヘルプが必要ですか? バリアフリー設備 責任を果たすということは、すべてのゲストに適切な設備を提供し、障害のあるゲストが歓迎されていると感じるだ…" at bounding box center [413, 208] width 826 height 365
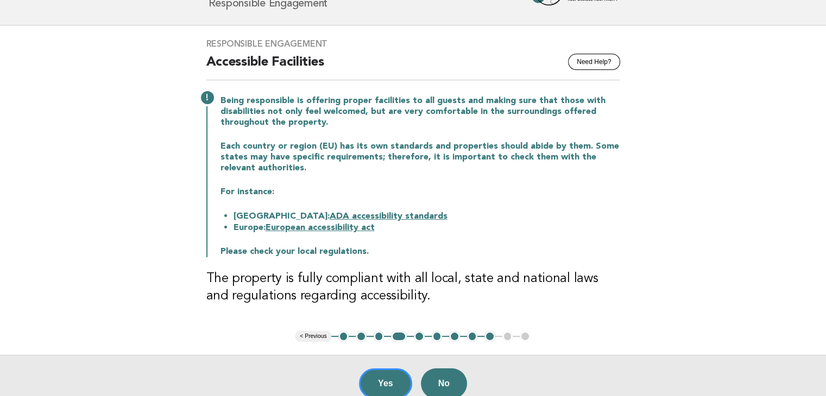
click at [419, 334] on button "5" at bounding box center [419, 336] width 11 height 11
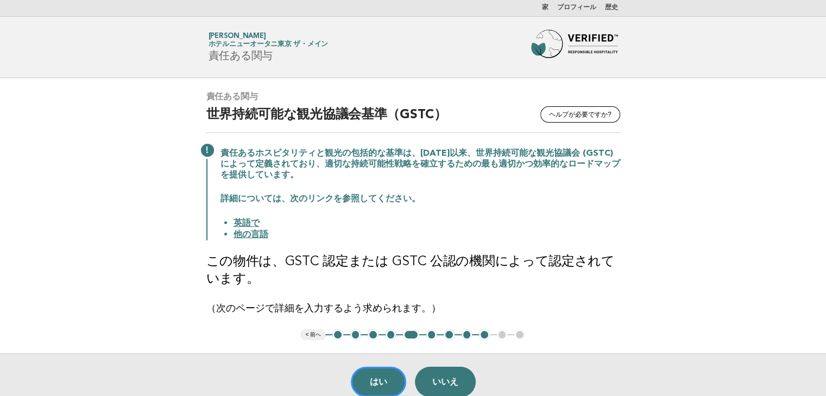
scroll to position [56, 0]
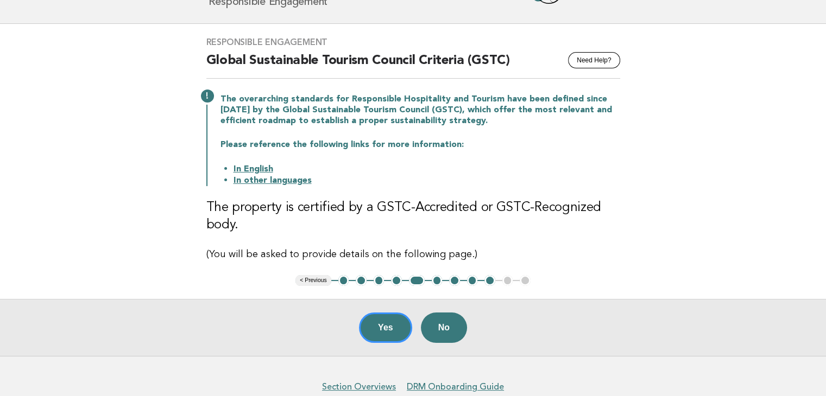
click at [434, 281] on button "6" at bounding box center [437, 280] width 11 height 11
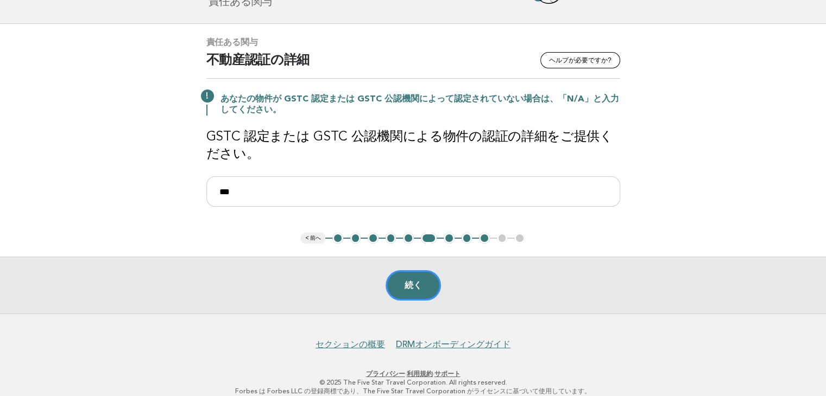
click at [654, 152] on main "責任ある関与 ヘルプが必要ですか? 不動産認証の詳細 あなたの物件が GSTC 認定または GSTC 公認機関によって認定されていない場合は、「N/A」と入力…" at bounding box center [413, 169] width 826 height 290
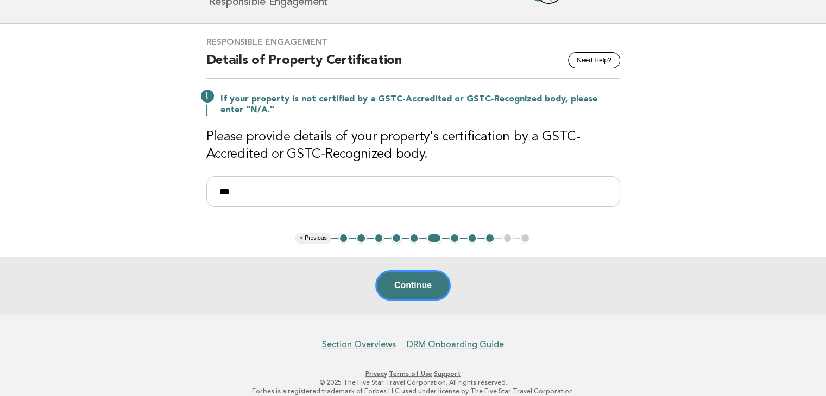
click at [454, 238] on button "7" at bounding box center [454, 238] width 11 height 11
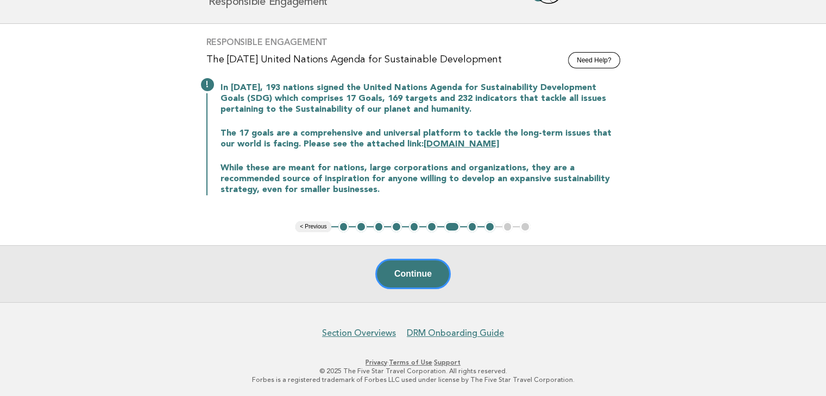
scroll to position [35, 0]
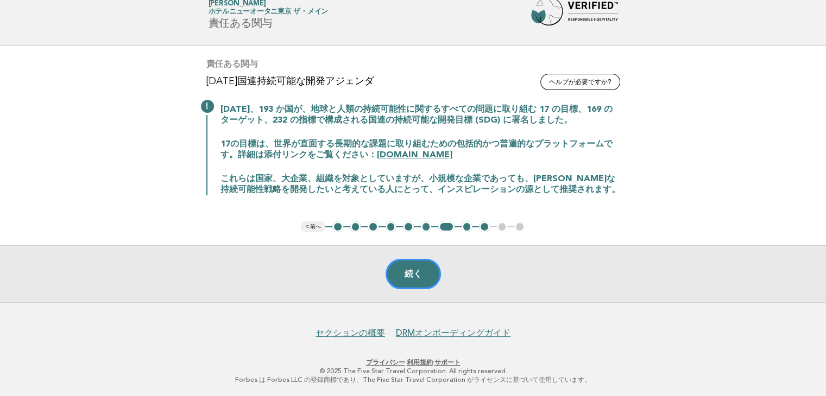
click at [668, 141] on main "責任ある関与 ヘルプが必要ですか? 2030年国連持続可能な開発アジェンダ 2015 年 9 月、193 か国が、地球と人類の持続可能性に関するすべての問題に…" at bounding box center [413, 174] width 826 height 257
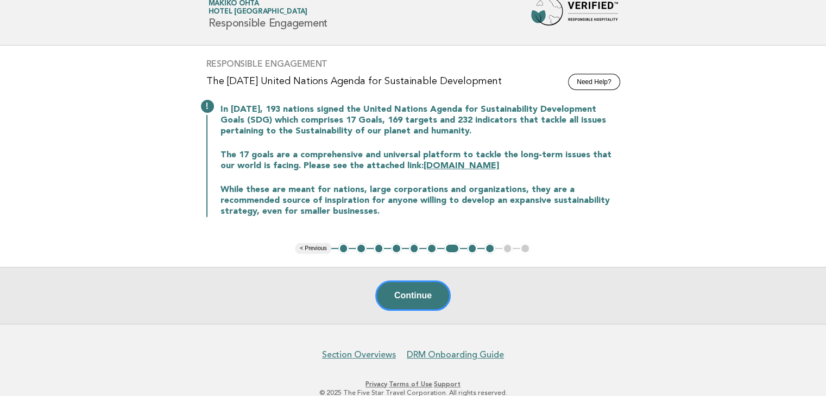
scroll to position [56, 0]
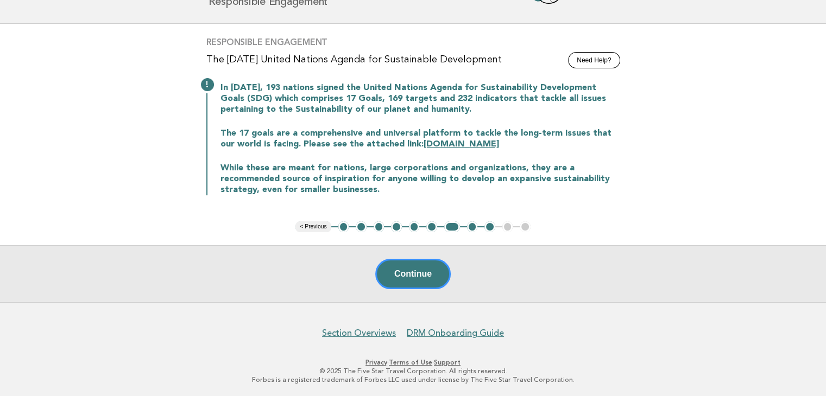
click at [469, 226] on button "8" at bounding box center [472, 227] width 11 height 11
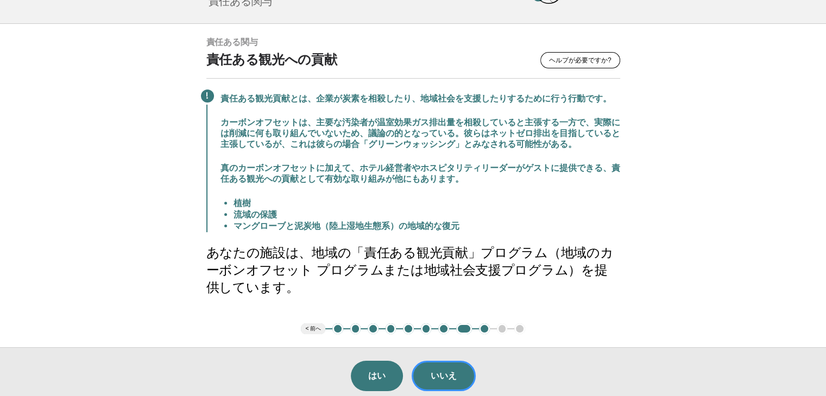
click at [725, 141] on main "責任ある関与 ヘルプが必要ですか? 責任ある観光への貢献 責任ある観光貢献とは、企業が炭素を相殺したり、地域社会を支援したりするために行う行動です。 カーボン…" at bounding box center [413, 214] width 826 height 381
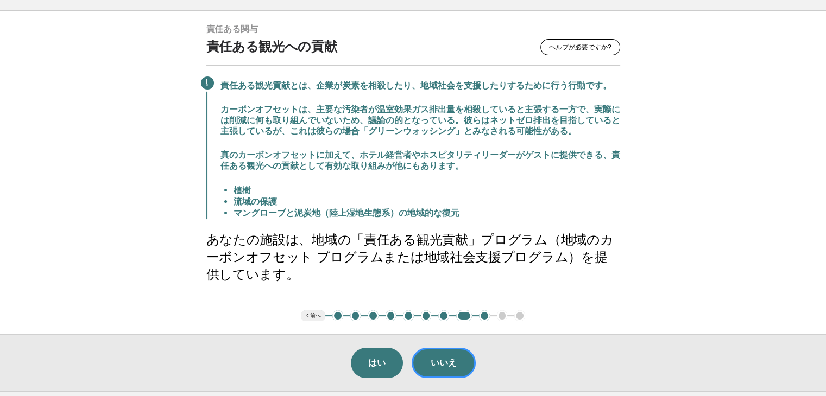
scroll to position [51, 0]
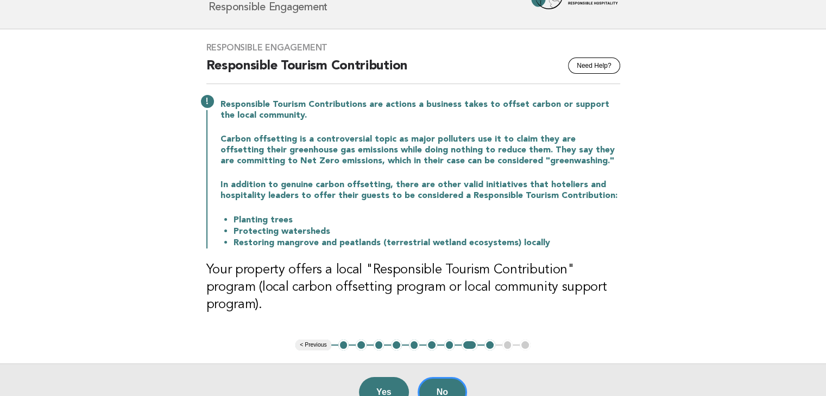
click at [758, 189] on main "Responsible Engagement Need Help? Responsible Tourism Contribution Responsible …" at bounding box center [413, 224] width 826 height 391
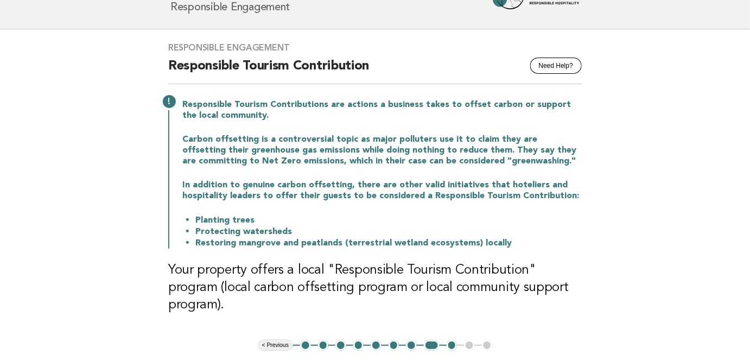
click at [451, 340] on button "9" at bounding box center [452, 345] width 11 height 11
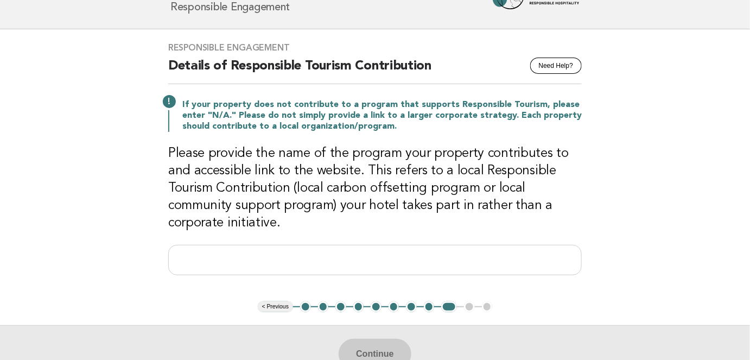
click at [426, 303] on button "8" at bounding box center [429, 306] width 11 height 11
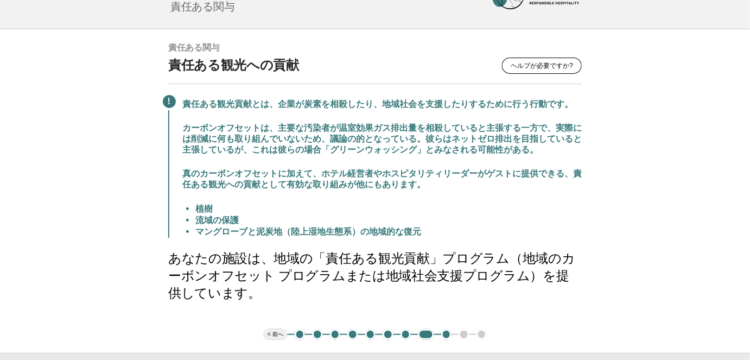
click at [654, 125] on main "責任ある関与 ヘルプが必要ですか? 責任ある観光への貢献 責任ある観光貢献とは、企業が炭素を相殺したり、地域社会を支援したりするために行う行動です。 カーボン…" at bounding box center [375, 219] width 750 height 381
click at [128, 145] on main "責任ある関与 ヘルプが必要ですか? 責任ある観光への貢献 責任ある観光貢献とは、企業が炭素を相殺したり、地域社会を支援したりするために行う行動です。 カーボン…" at bounding box center [375, 219] width 750 height 381
